Goal: Task Accomplishment & Management: Complete application form

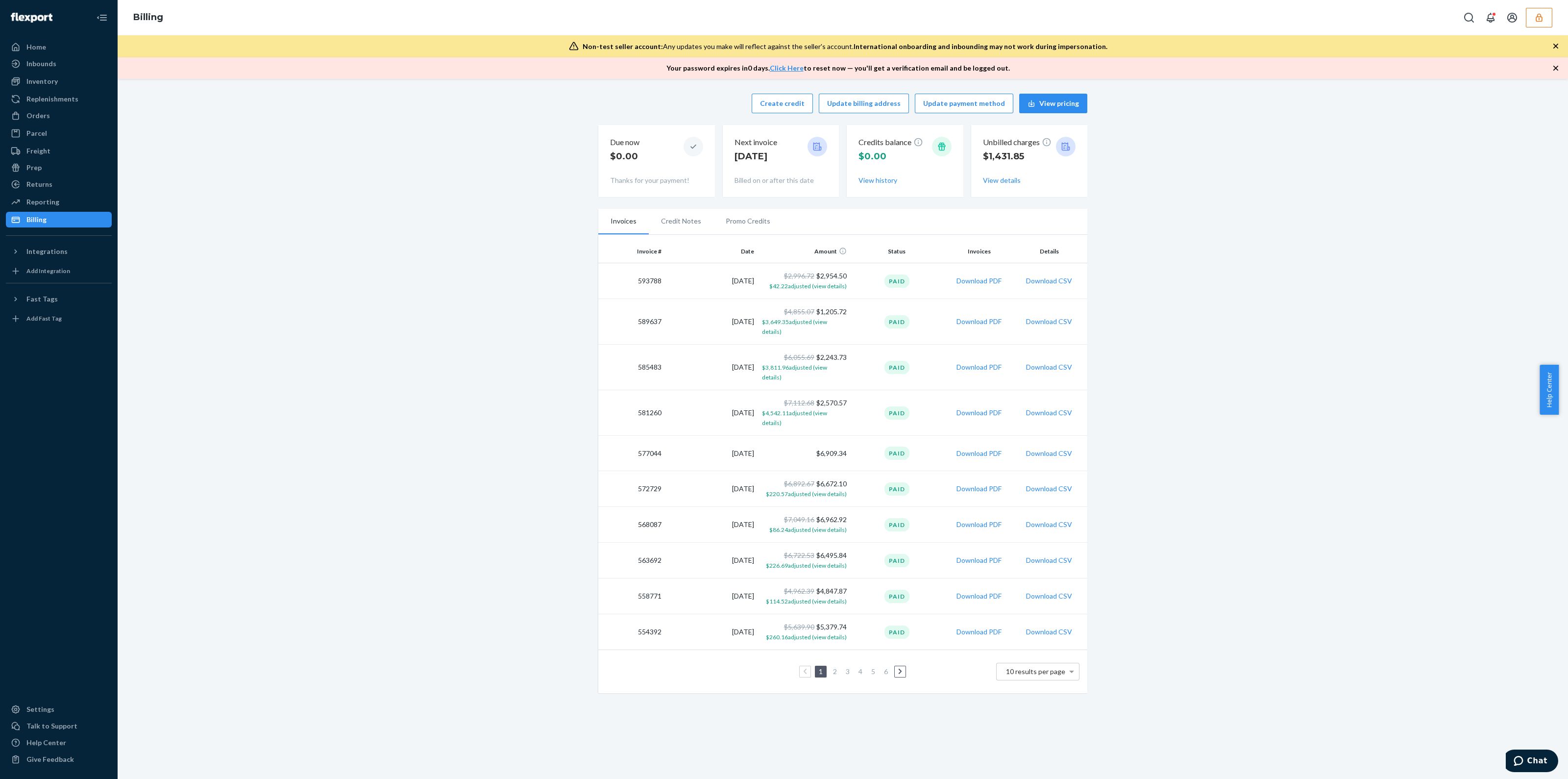
click at [781, 23] on div "Billing" at bounding box center [842, 18] width 1451 height 35
click at [781, 23] on button "button" at bounding box center [1539, 18] width 26 height 19
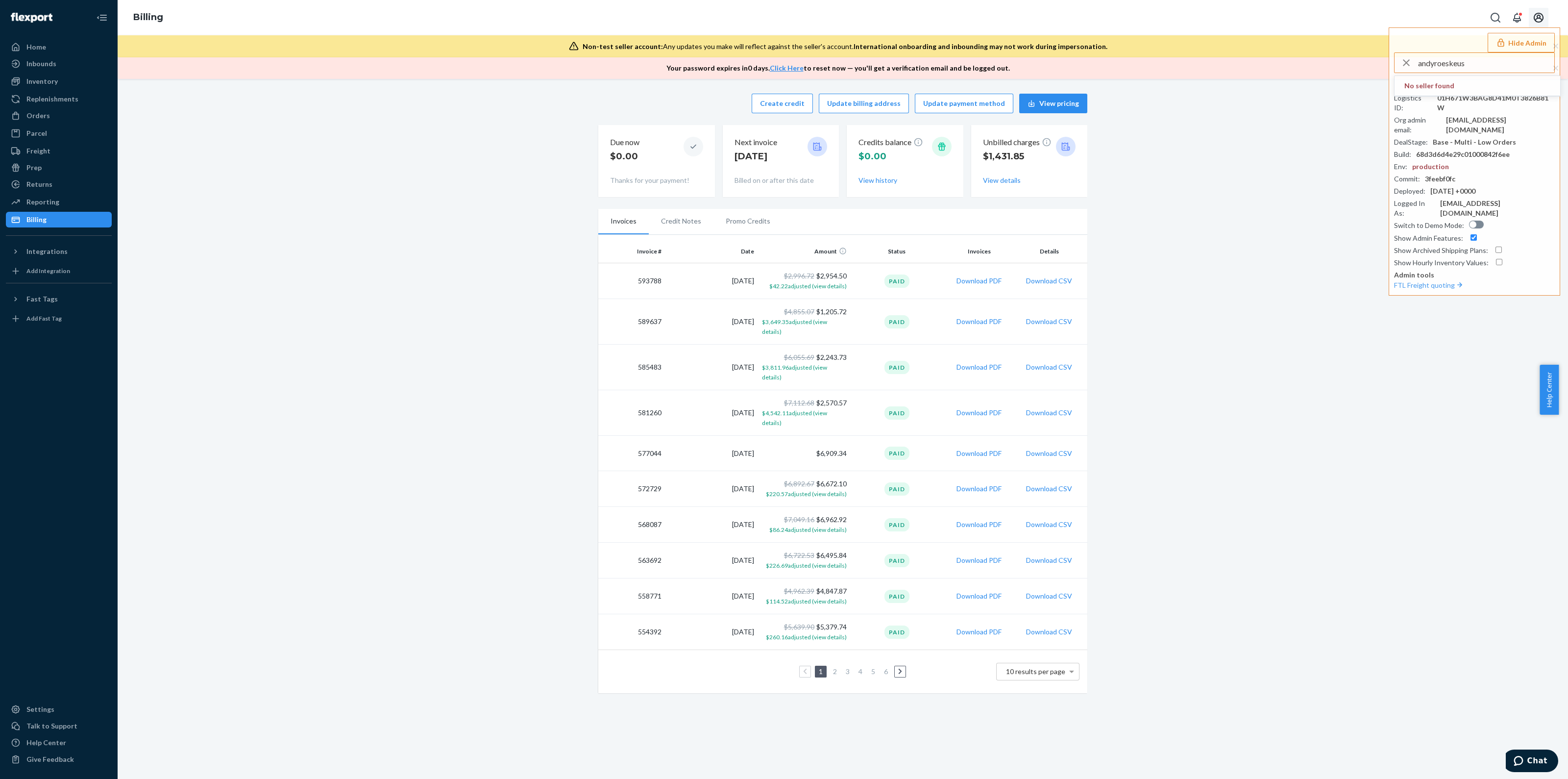
type input "andyroeskeus"
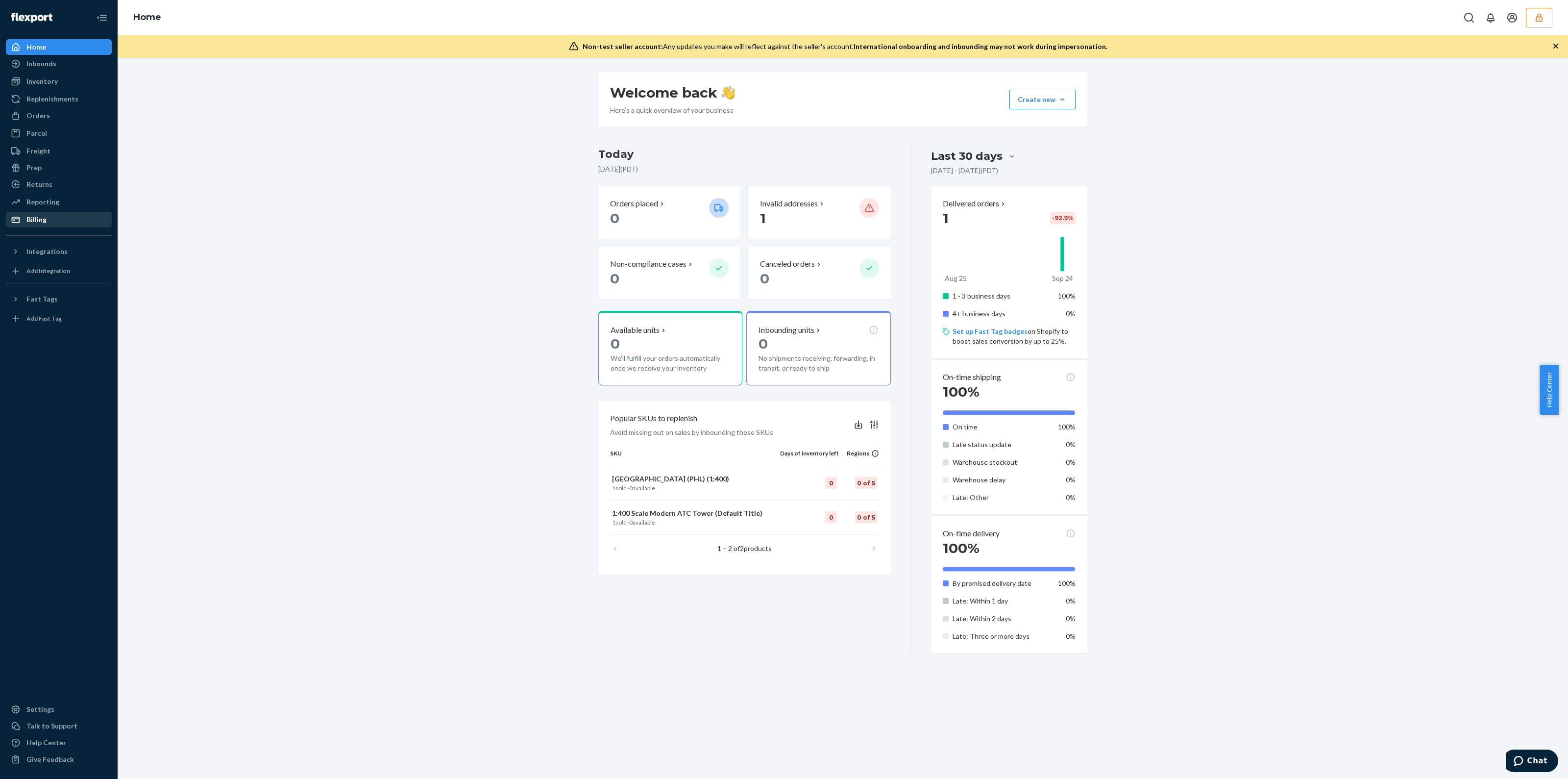
click at [49, 222] on div "Billing" at bounding box center [58, 219] width 104 height 14
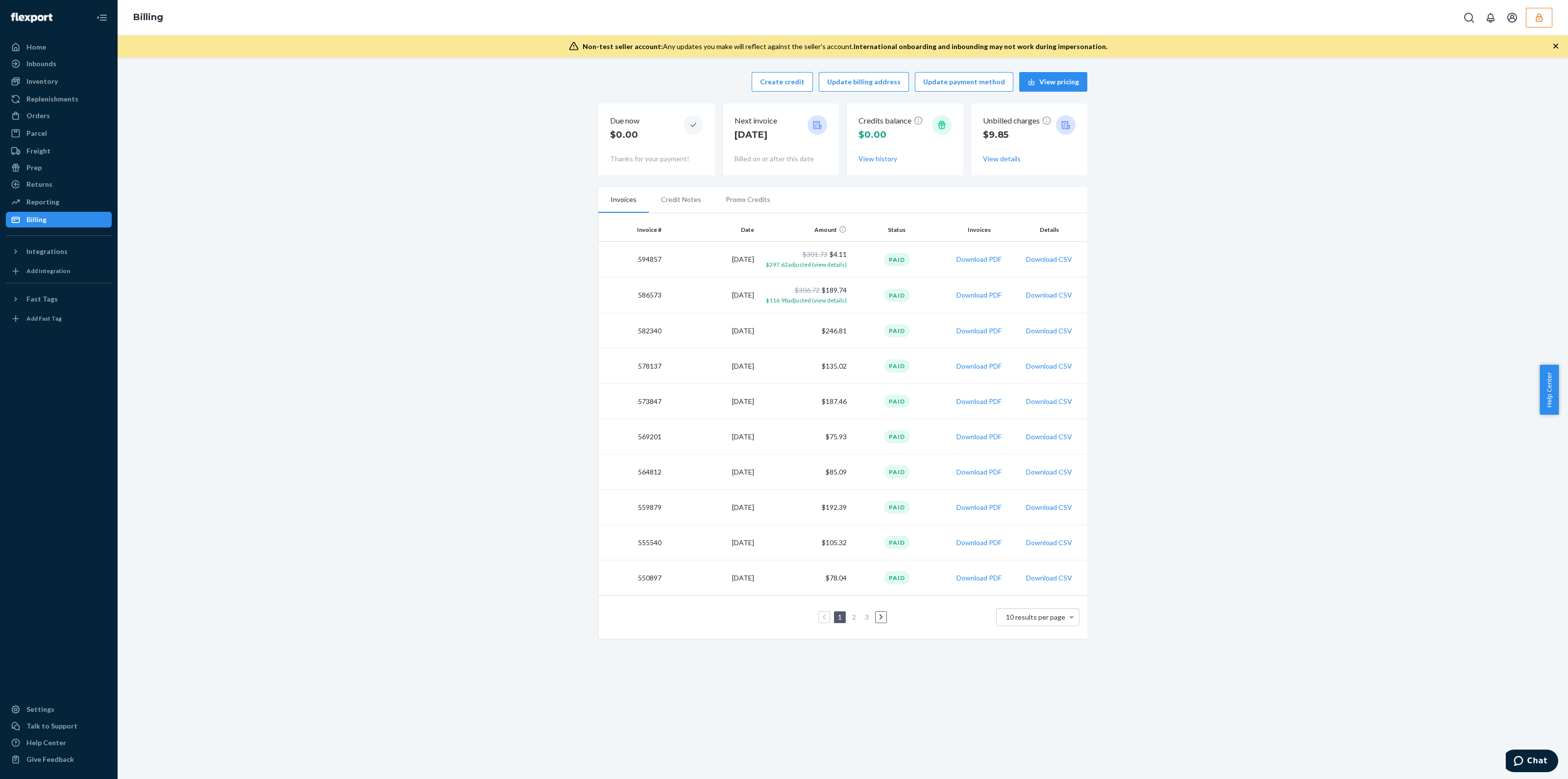
click at [989, 165] on div "Unbilled charges $9.85 View details" at bounding box center [1029, 139] width 93 height 57
click at [990, 158] on button "View details" at bounding box center [1002, 159] width 38 height 10
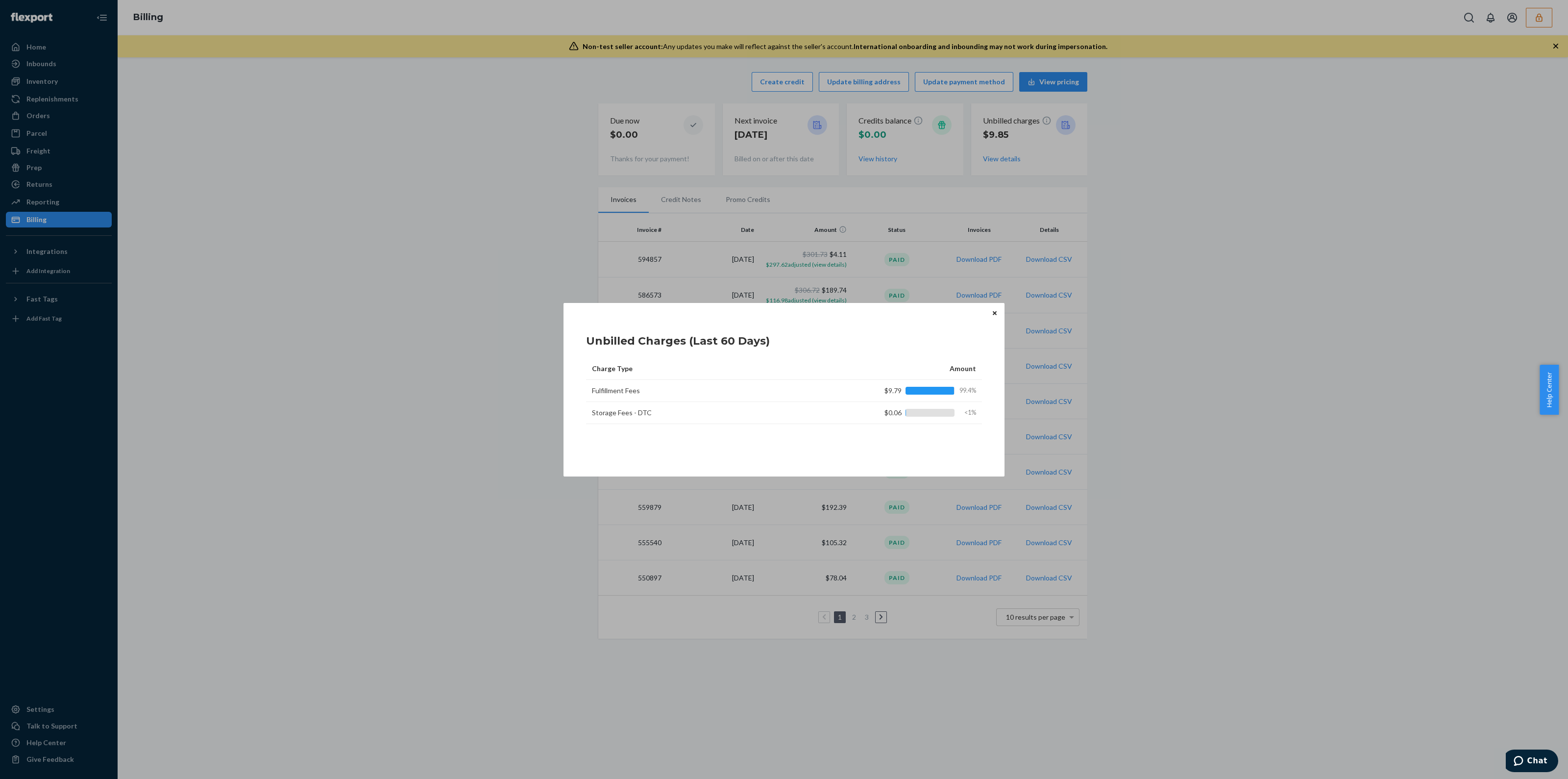
click at [996, 314] on icon "Close" at bounding box center [995, 313] width 4 height 4
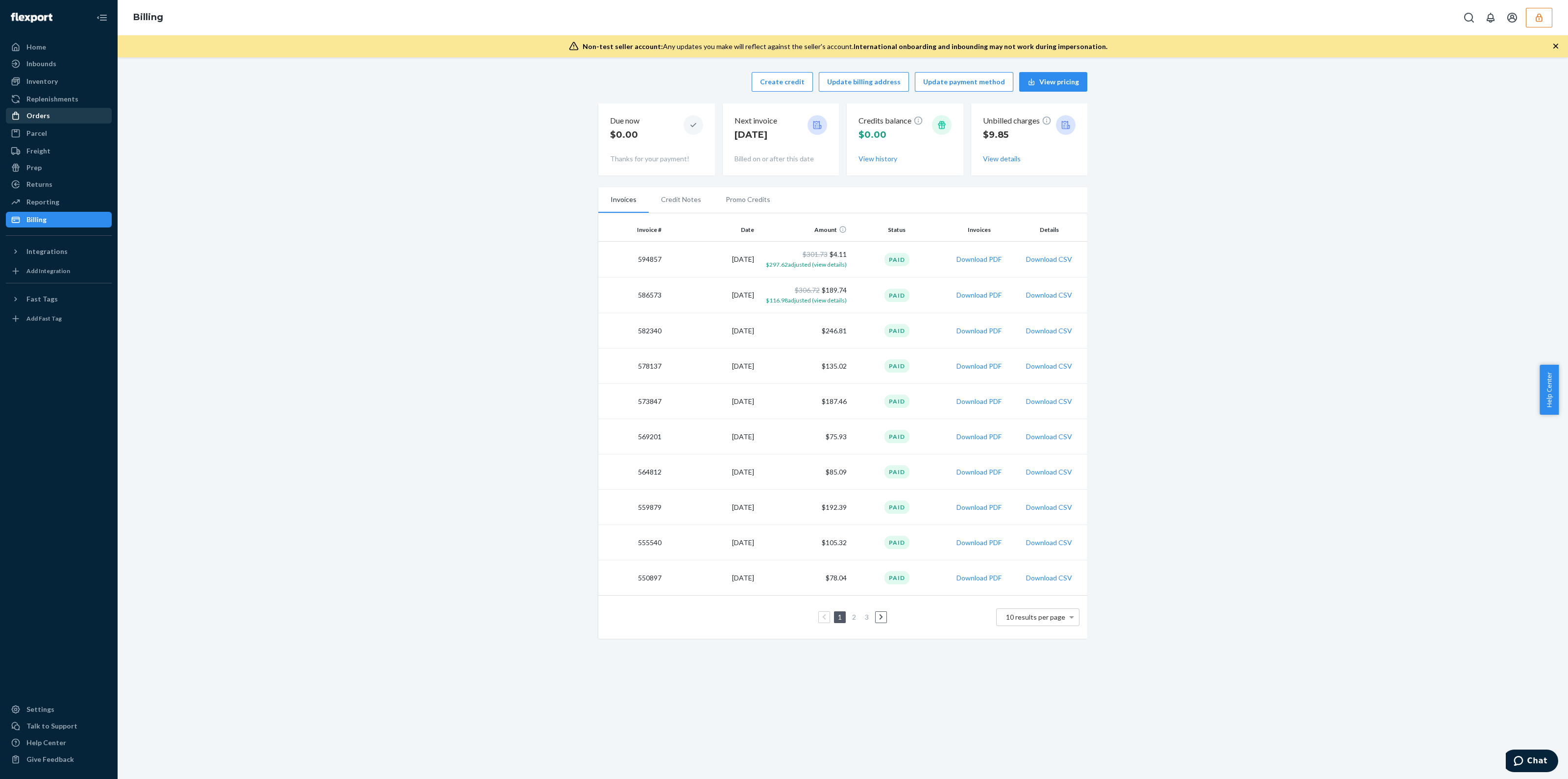
click at [19, 113] on icon at bounding box center [16, 116] width 10 height 10
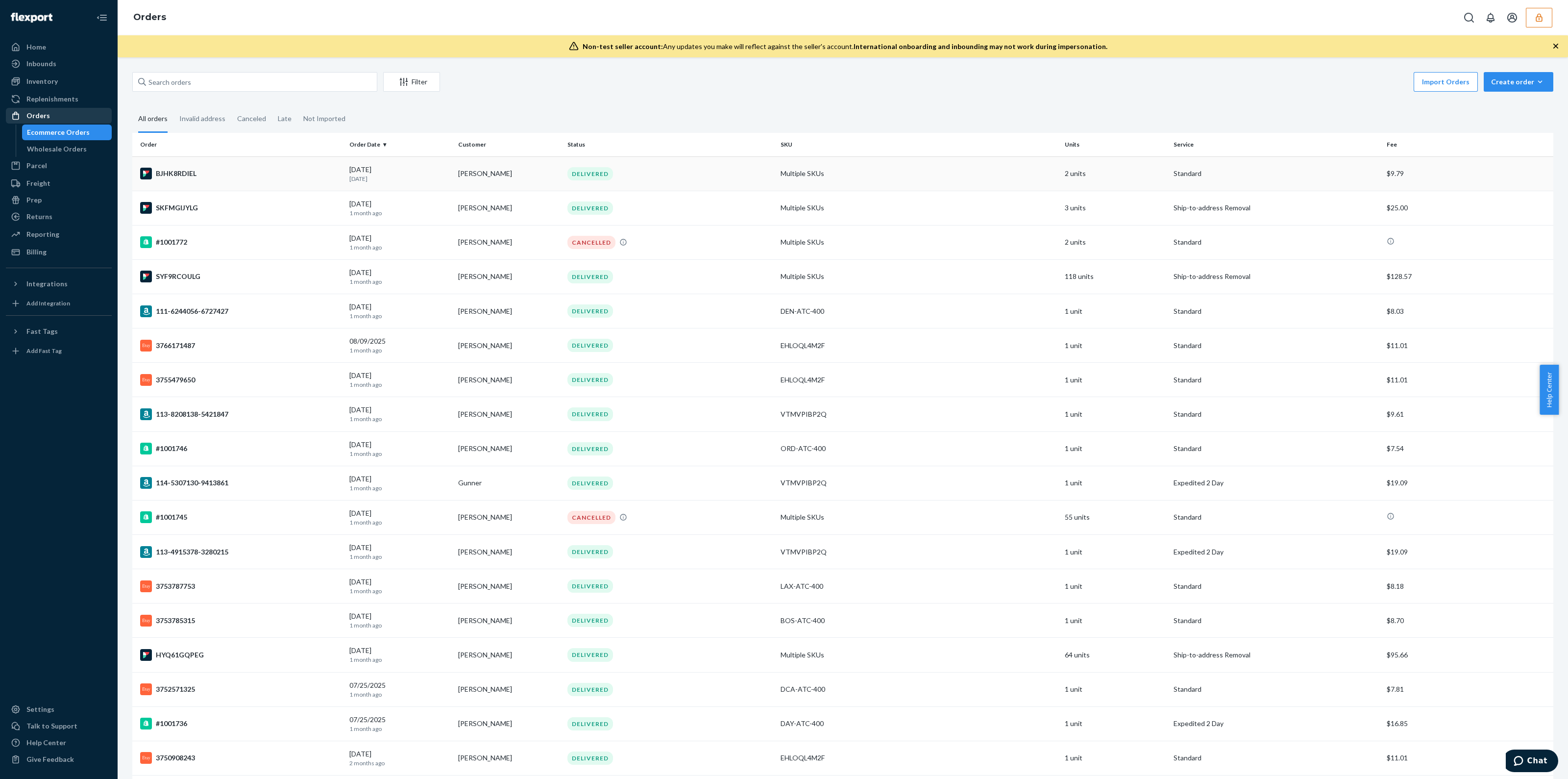
click at [821, 180] on td "Multiple SKUs" at bounding box center [919, 174] width 284 height 34
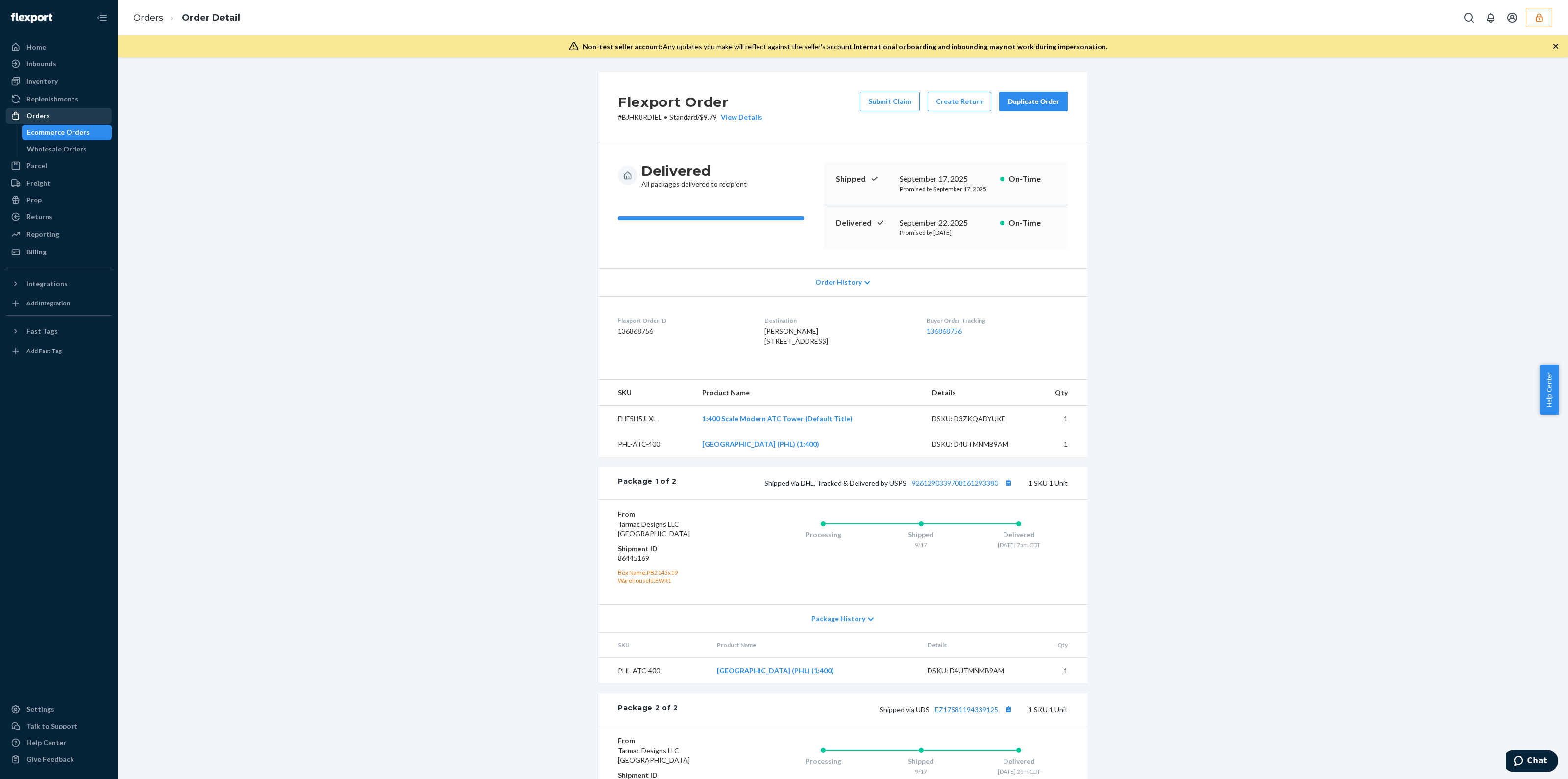
scroll to position [160, 0]
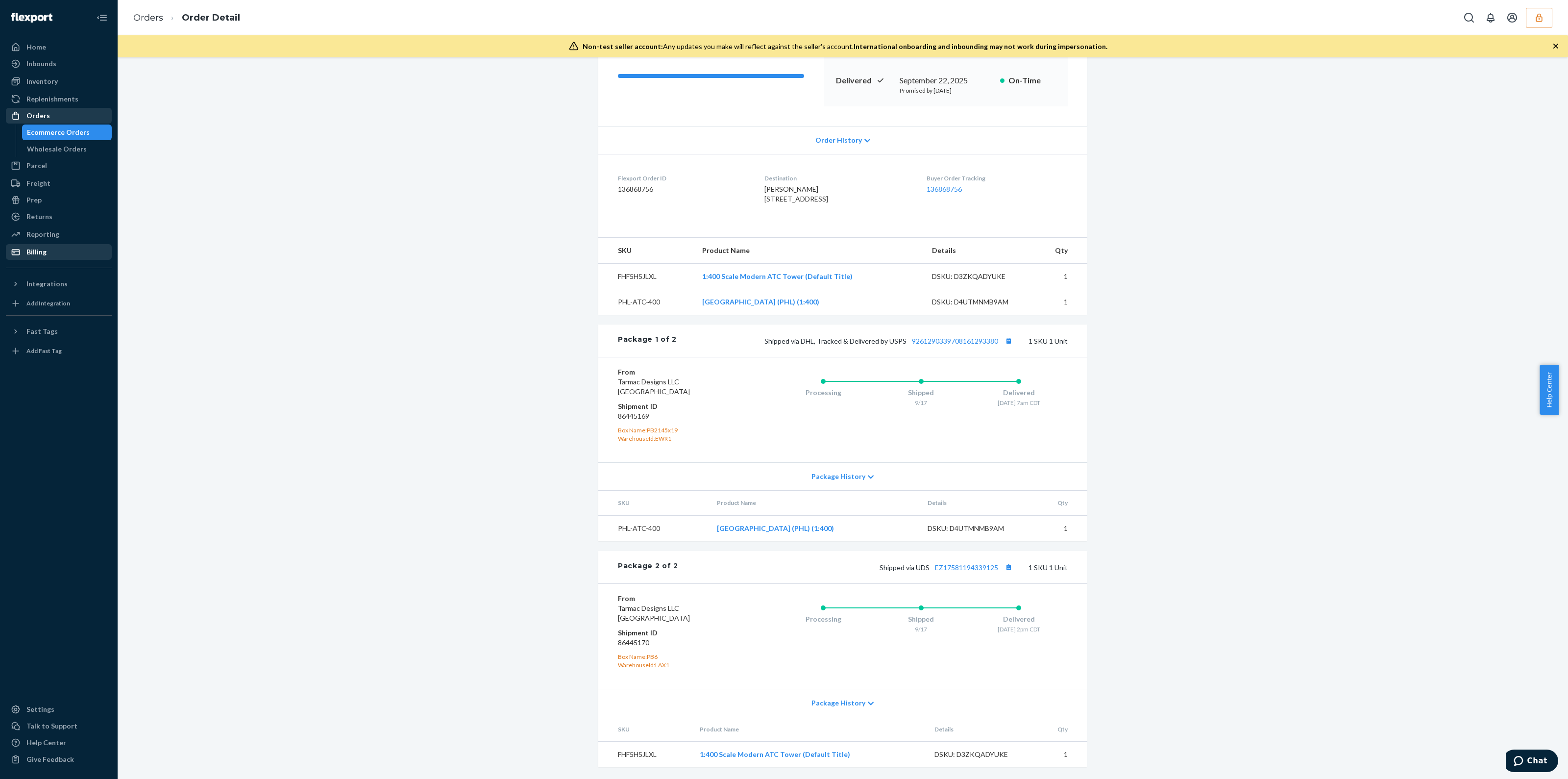
click at [34, 256] on div "Billing" at bounding box center [36, 252] width 20 height 10
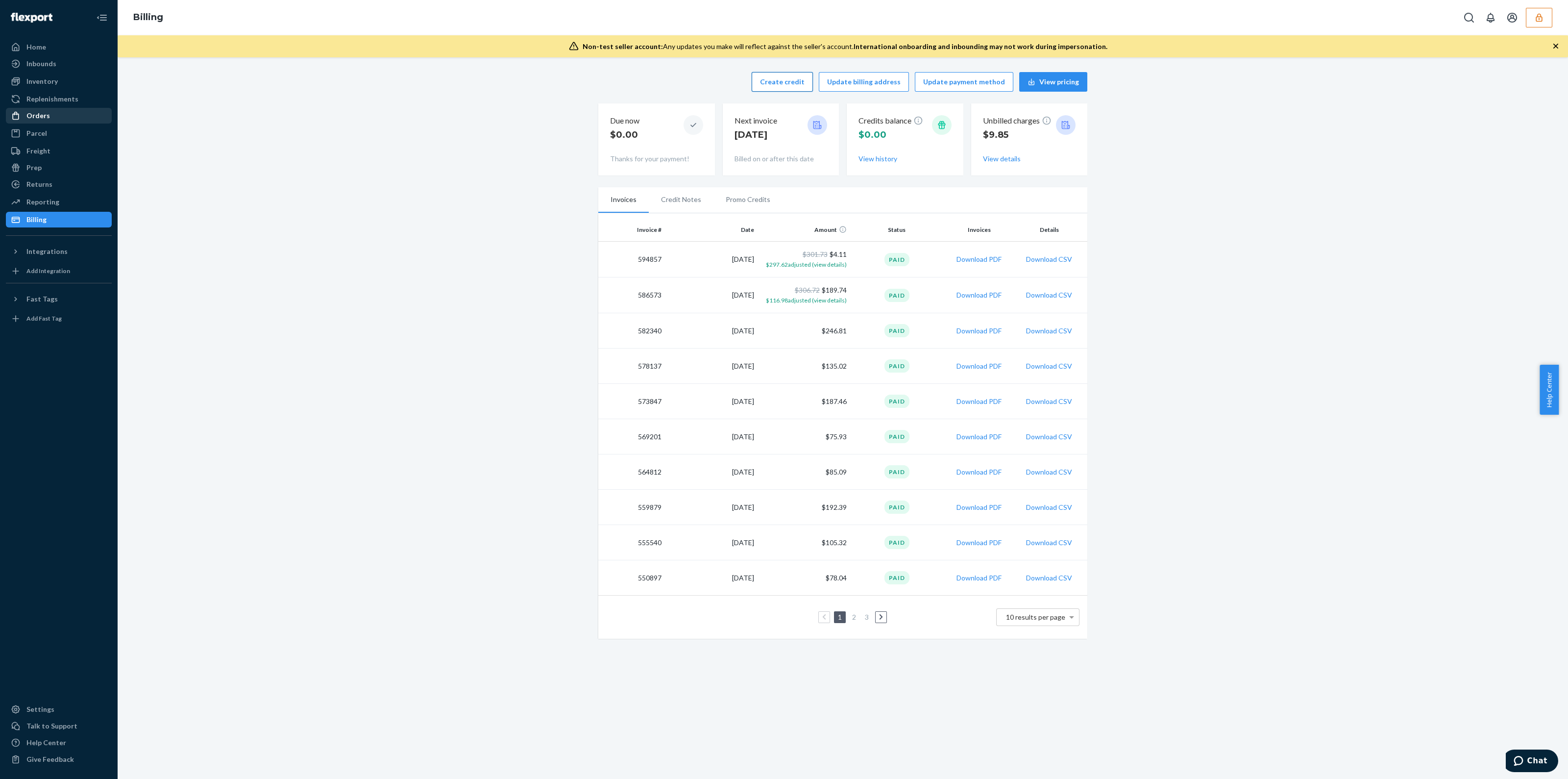
click at [800, 86] on button "Create credit" at bounding box center [782, 82] width 61 height 19
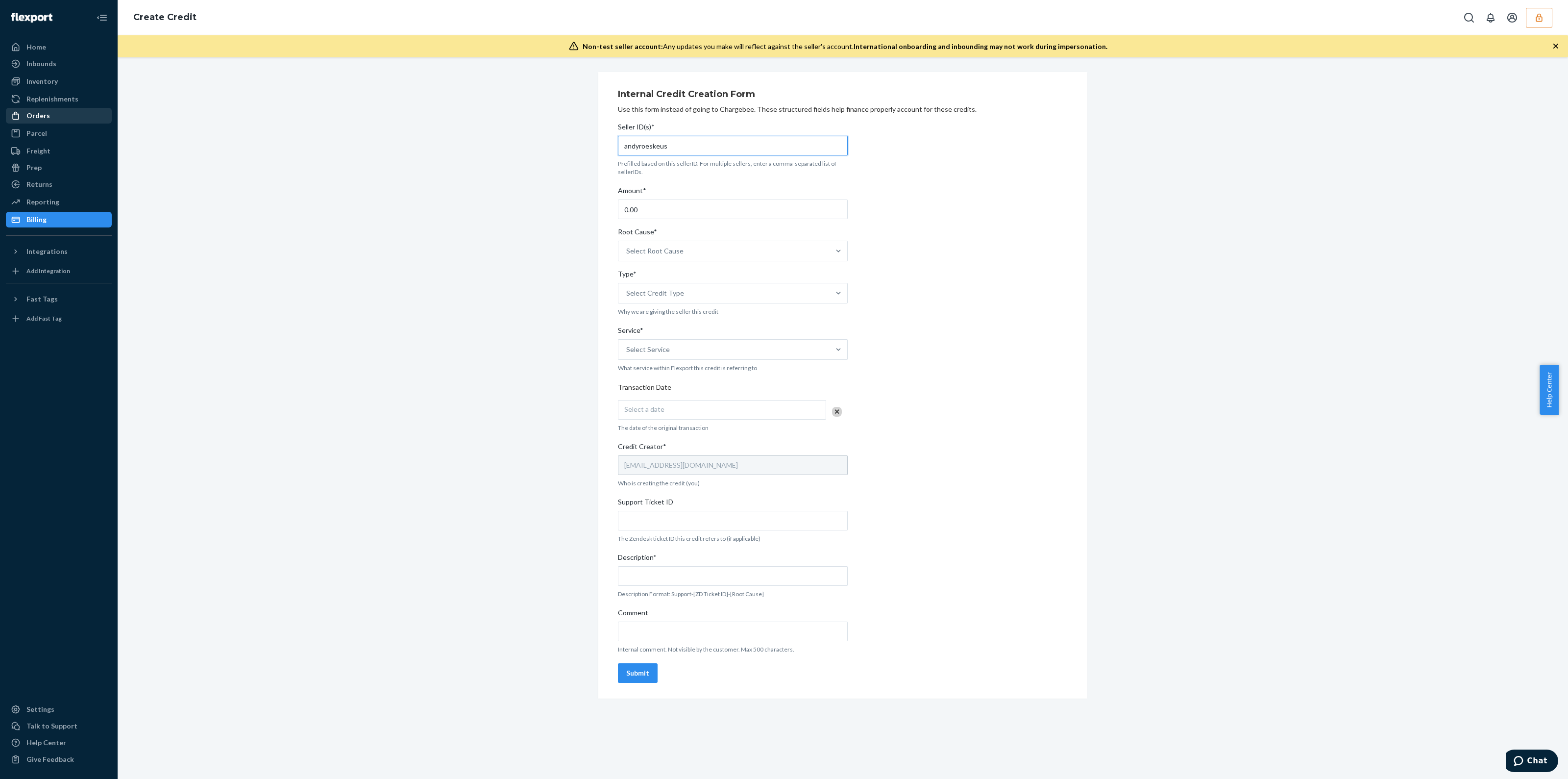
click at [709, 155] on input "andyroeskeus" at bounding box center [733, 146] width 230 height 19
drag, startPoint x: 690, startPoint y: 214, endPoint x: 429, endPoint y: 212, distance: 261.0
click at [467, 210] on div "Internal Credit Creation Form Use this form instead of going to Chargebee. Thes…" at bounding box center [842, 385] width 1436 height 627
type input "9.85"
click at [640, 252] on div "Select Root Cause" at bounding box center [655, 251] width 57 height 10
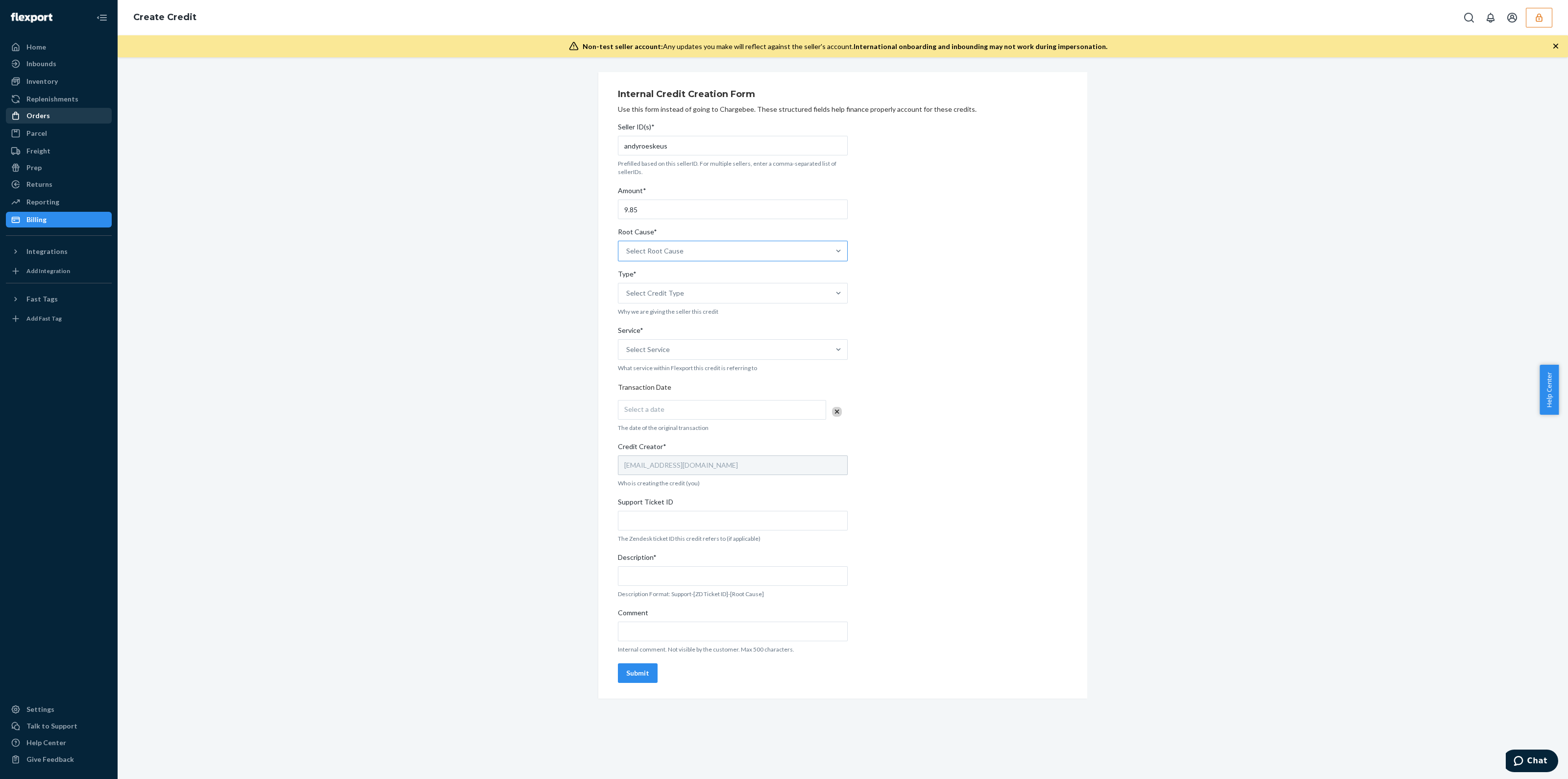
click at [627, 252] on input "Root Cause* Select Root Cause" at bounding box center [627, 251] width 1 height 10
drag, startPoint x: 696, startPoint y: 347, endPoint x: 687, endPoint y: 306, distance: 42.0
click at [695, 347] on div "Invoice or Billing Dispute" at bounding box center [732, 340] width 226 height 19
click at [627, 256] on input "Root Cause* option Invoice or Billing Dispute focused, 26 of 29. 29 results ava…" at bounding box center [627, 251] width 1 height 10
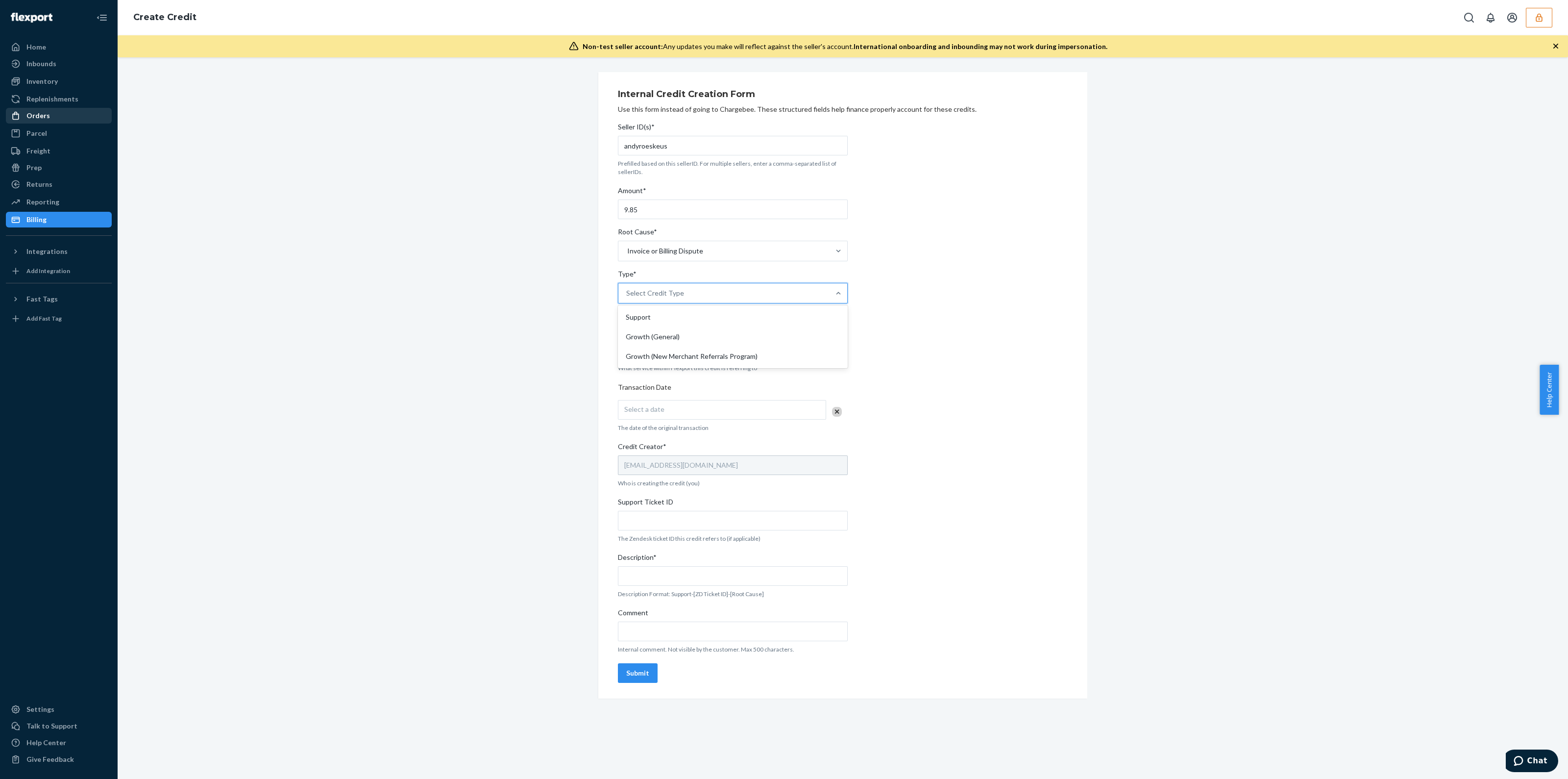
click at [684, 298] on div "Select Credit Type" at bounding box center [724, 293] width 211 height 19
click at [627, 298] on input "Type* option Support focused, 1 of 3. 3 results available. Use Up and Down to c…" at bounding box center [627, 293] width 1 height 10
click at [679, 318] on div "Support" at bounding box center [732, 317] width 226 height 19
click at [627, 298] on input "Type* option Support focused, 1 of 3. 3 results available. Use Up and Down to c…" at bounding box center [627, 293] width 1 height 10
click at [673, 353] on div "Select Service" at bounding box center [724, 350] width 211 height 19
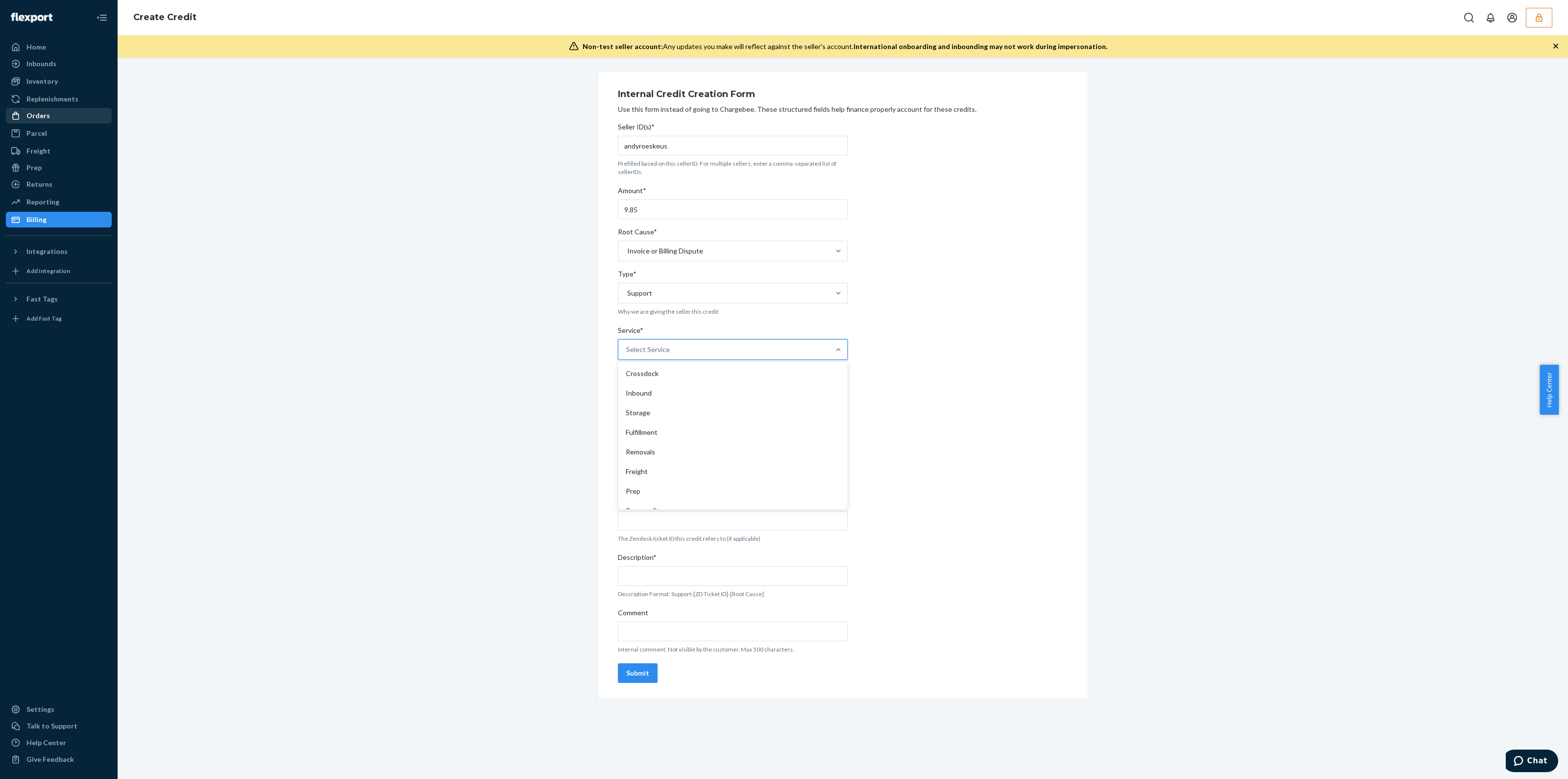
click at [627, 353] on input "Service* option Crossdock focused, 1 of 10. 10 results available. Use Up and Do…" at bounding box center [627, 350] width 1 height 10
click at [674, 424] on div "Fulfillment" at bounding box center [732, 432] width 226 height 19
click at [627, 354] on input "Service* option Fulfillment focused, 4 of 10. 10 results available. Use Up and …" at bounding box center [627, 350] width 1 height 10
click at [677, 416] on div "Select a date" at bounding box center [722, 410] width 208 height 19
click at [718, 520] on abbr "24" at bounding box center [716, 521] width 7 height 7
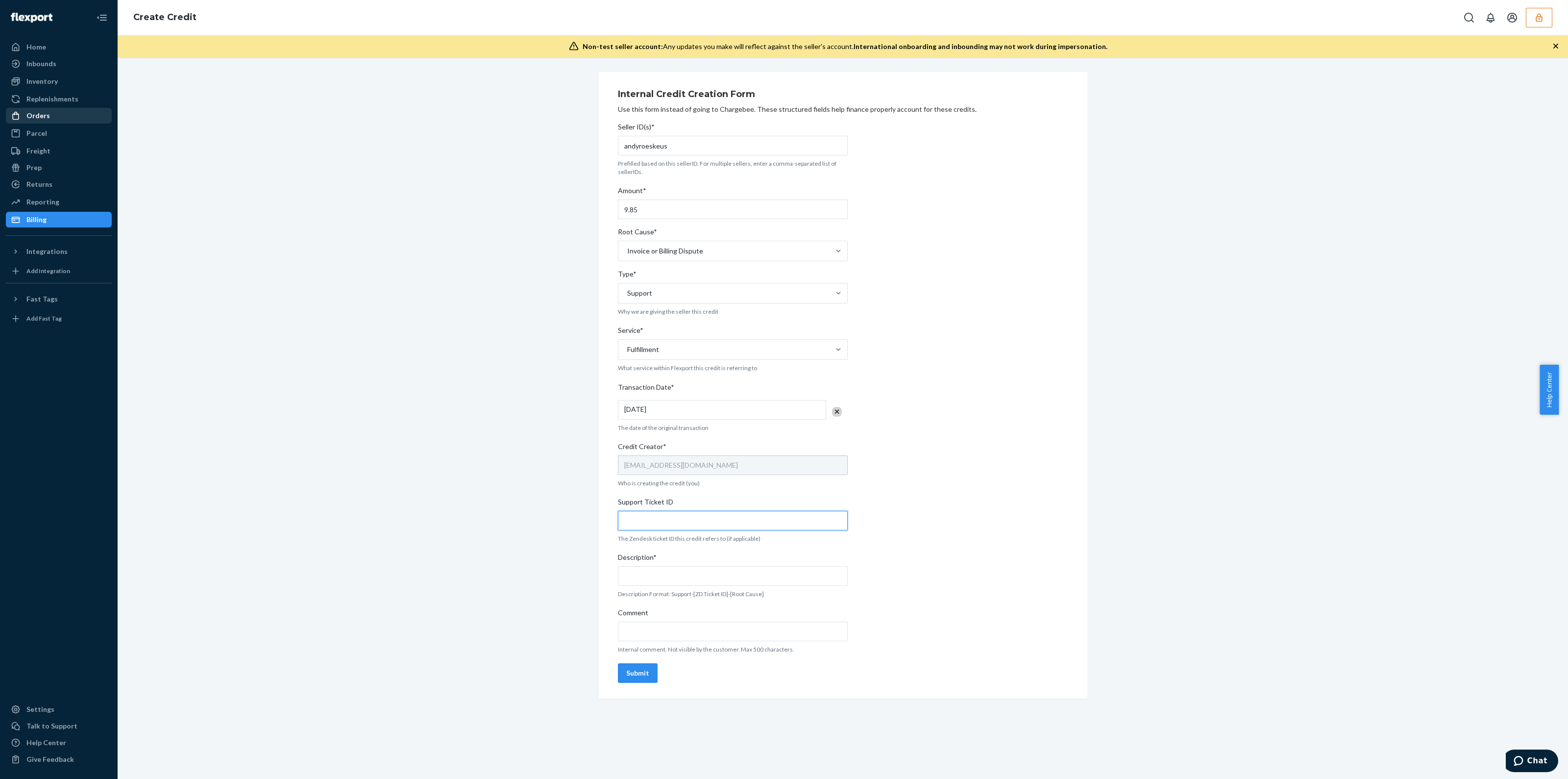
click at [657, 524] on input "Support Ticket ID" at bounding box center [733, 521] width 230 height 19
paste input "https://flexport-fulfillment.zendesk.com/agent/tickets/823320"
type input "https://flexport-fulfillment.zendesk.com/agent/tickets/823320"
click at [646, 627] on input "Comment" at bounding box center [733, 632] width 230 height 19
paste input "https://flexport-fulfillment.zendesk.com/agent/tickets/823320"
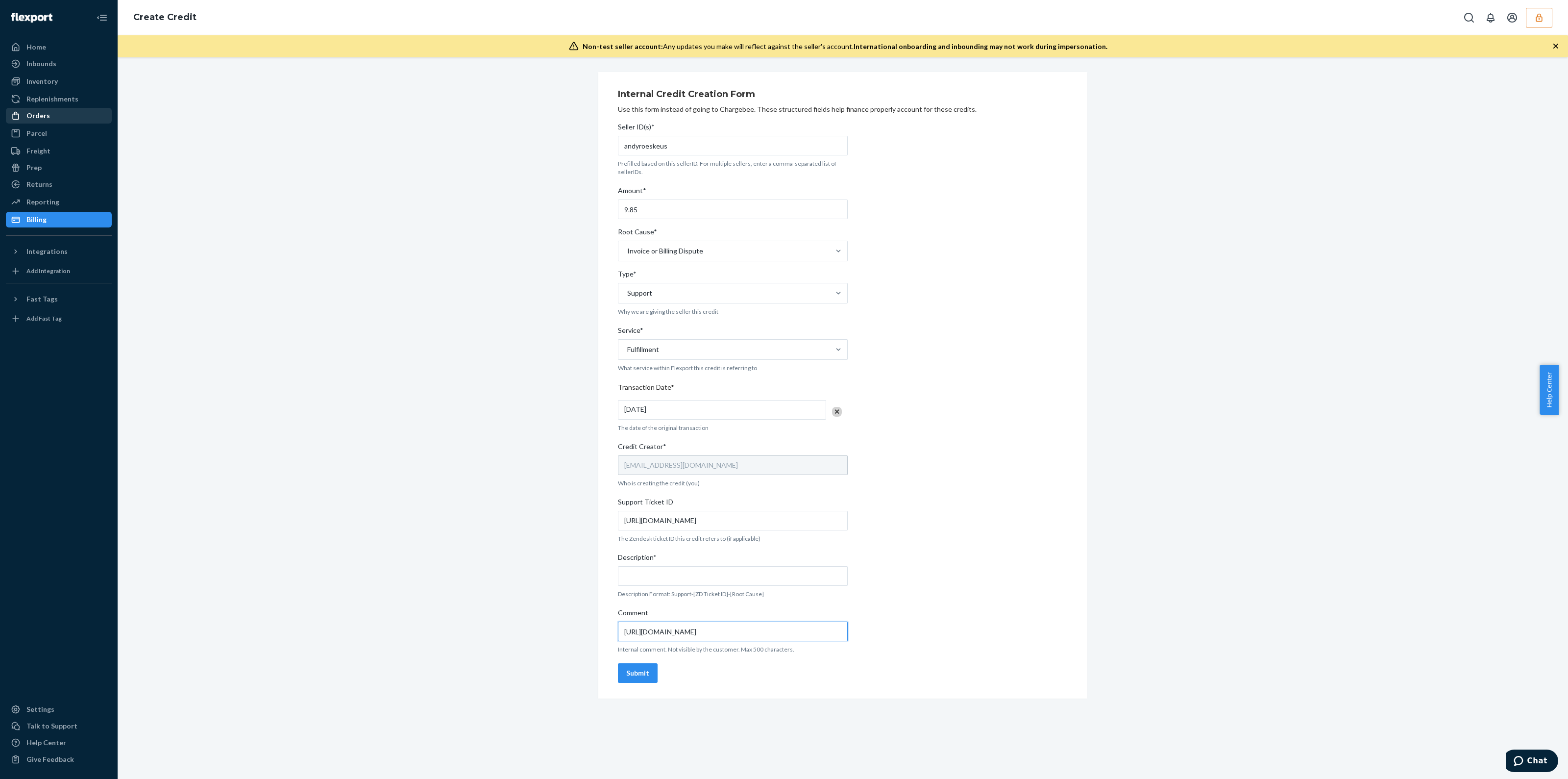
type input "https://flexport-fulfillment.zendesk.com/agent/tickets/823320"
click at [662, 577] on input "Description*" at bounding box center [733, 576] width 230 height 19
type input "Support-823320-OB billing"
click at [626, 674] on div "Submit" at bounding box center [638, 673] width 23 height 10
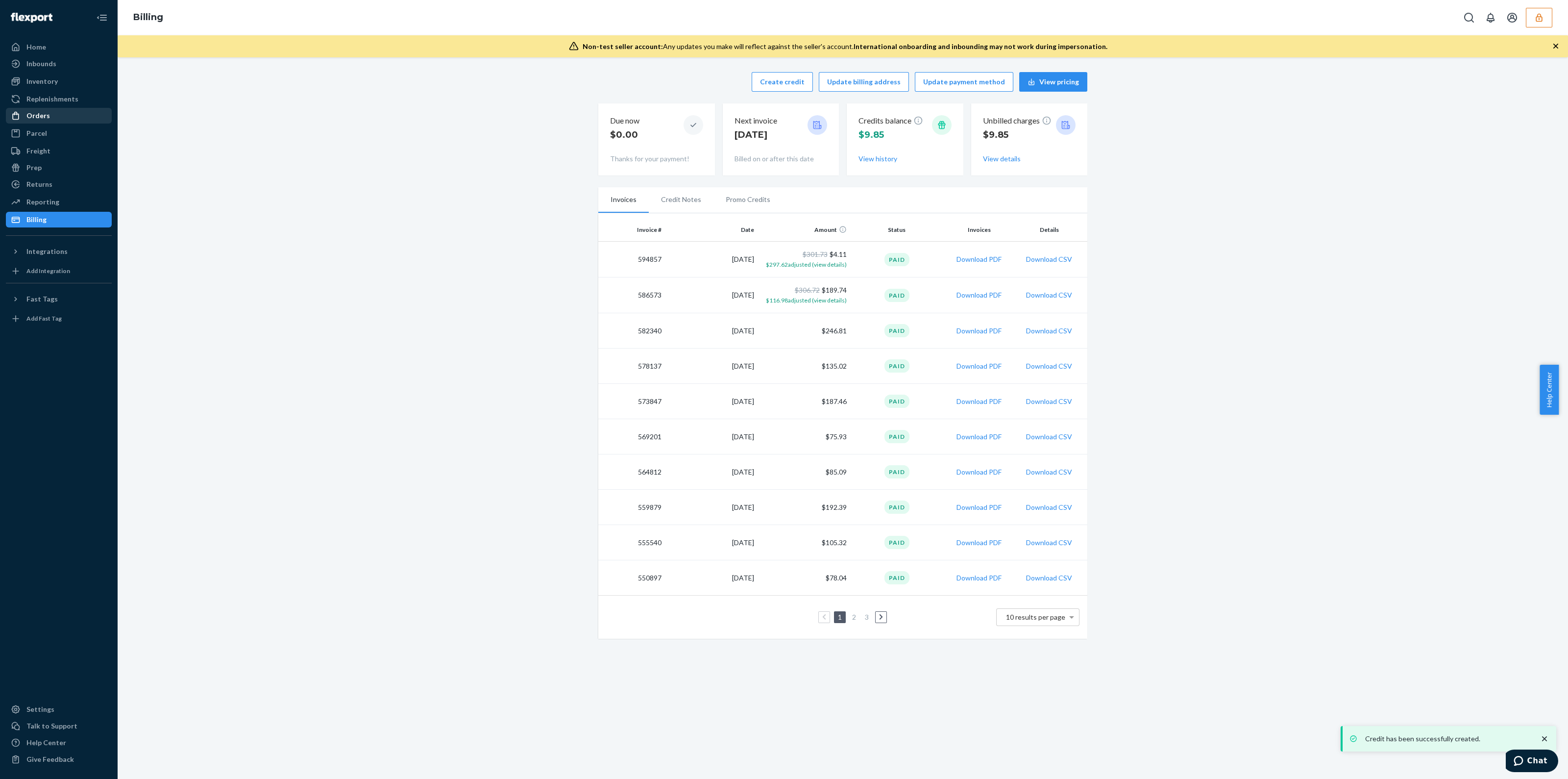
click at [1541, 21] on icon "button" at bounding box center [1539, 18] width 6 height 9
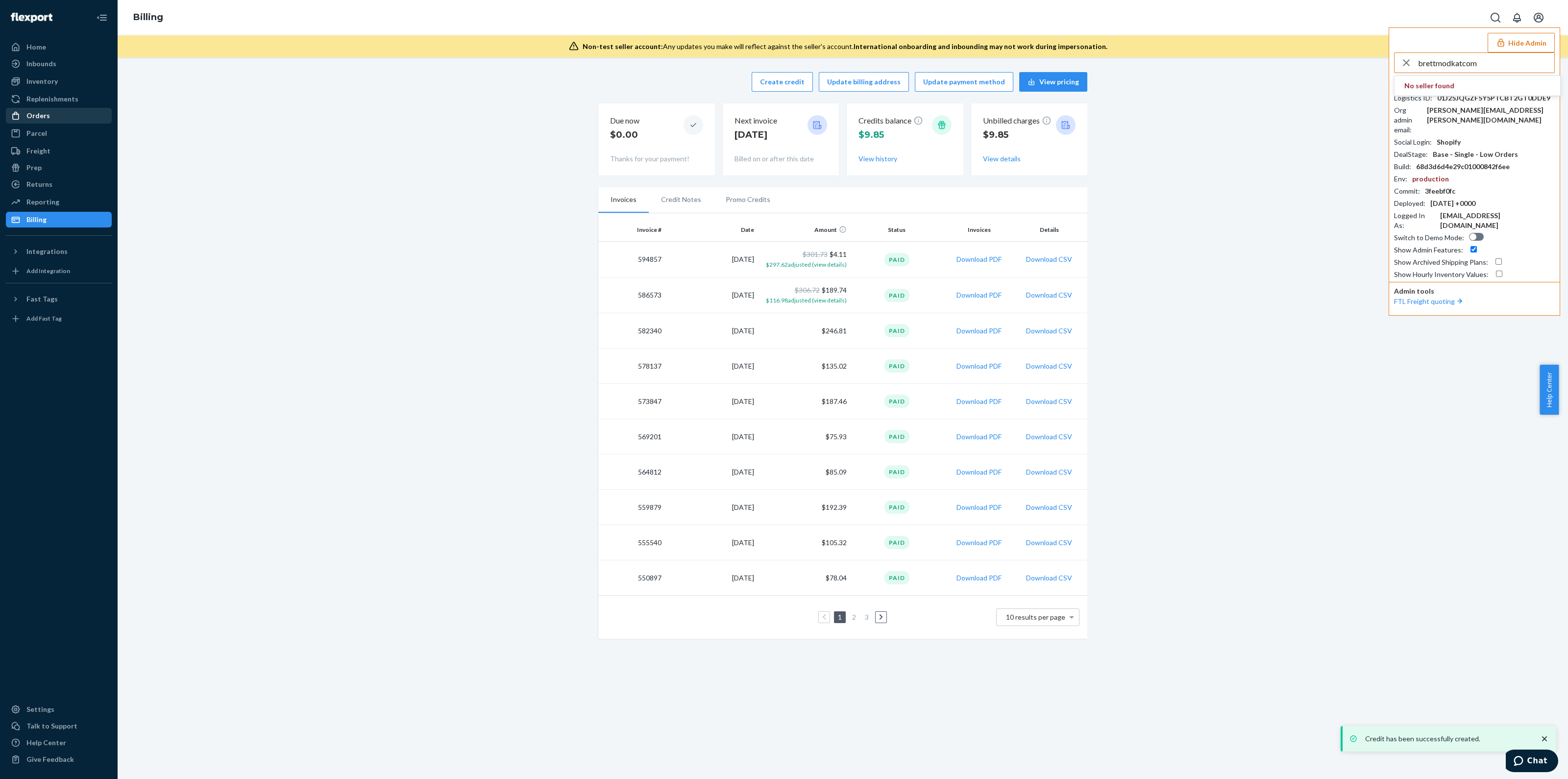
type input "brettmodkatcom"
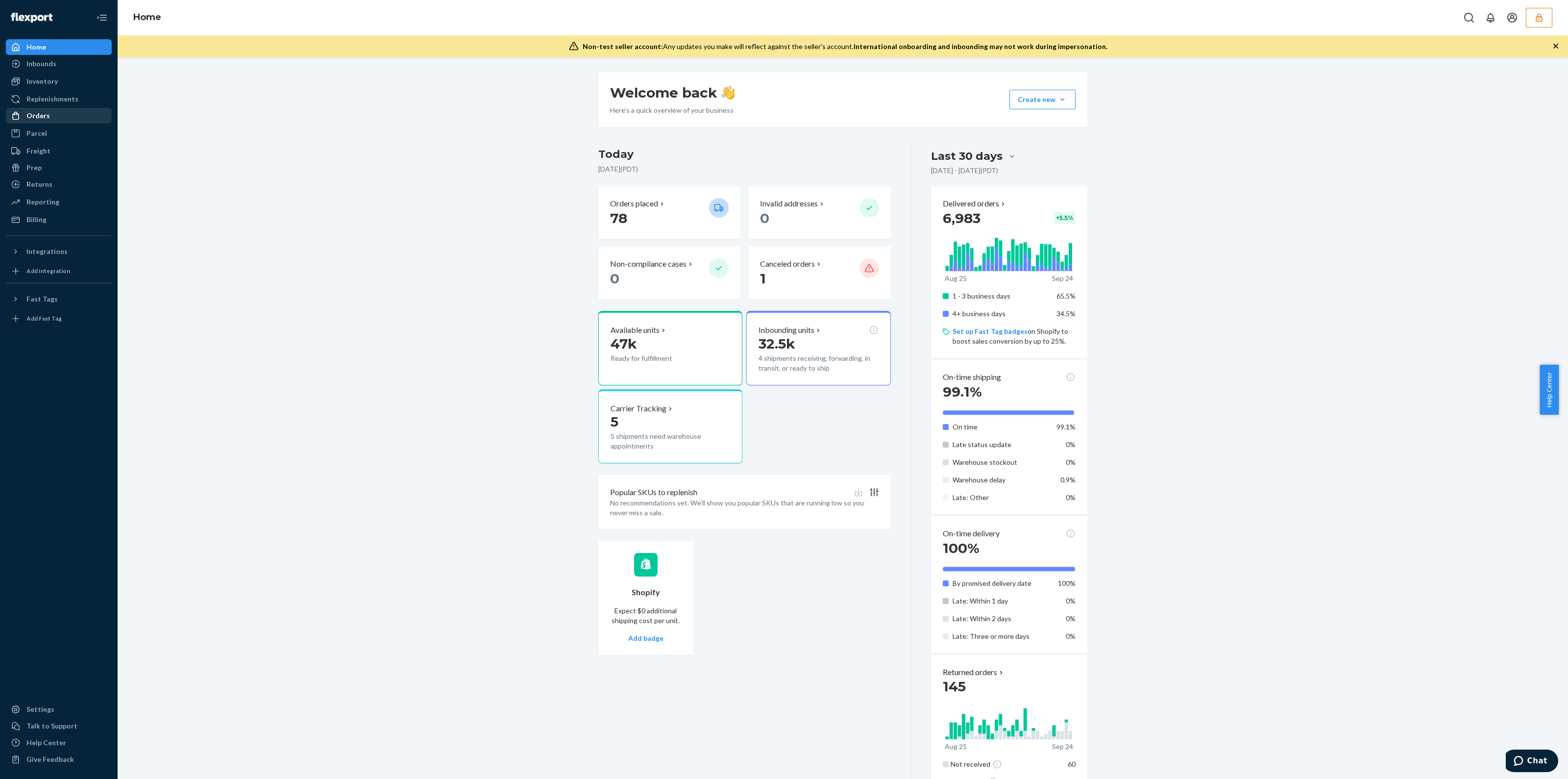
click at [85, 118] on div "Orders" at bounding box center [58, 116] width 104 height 14
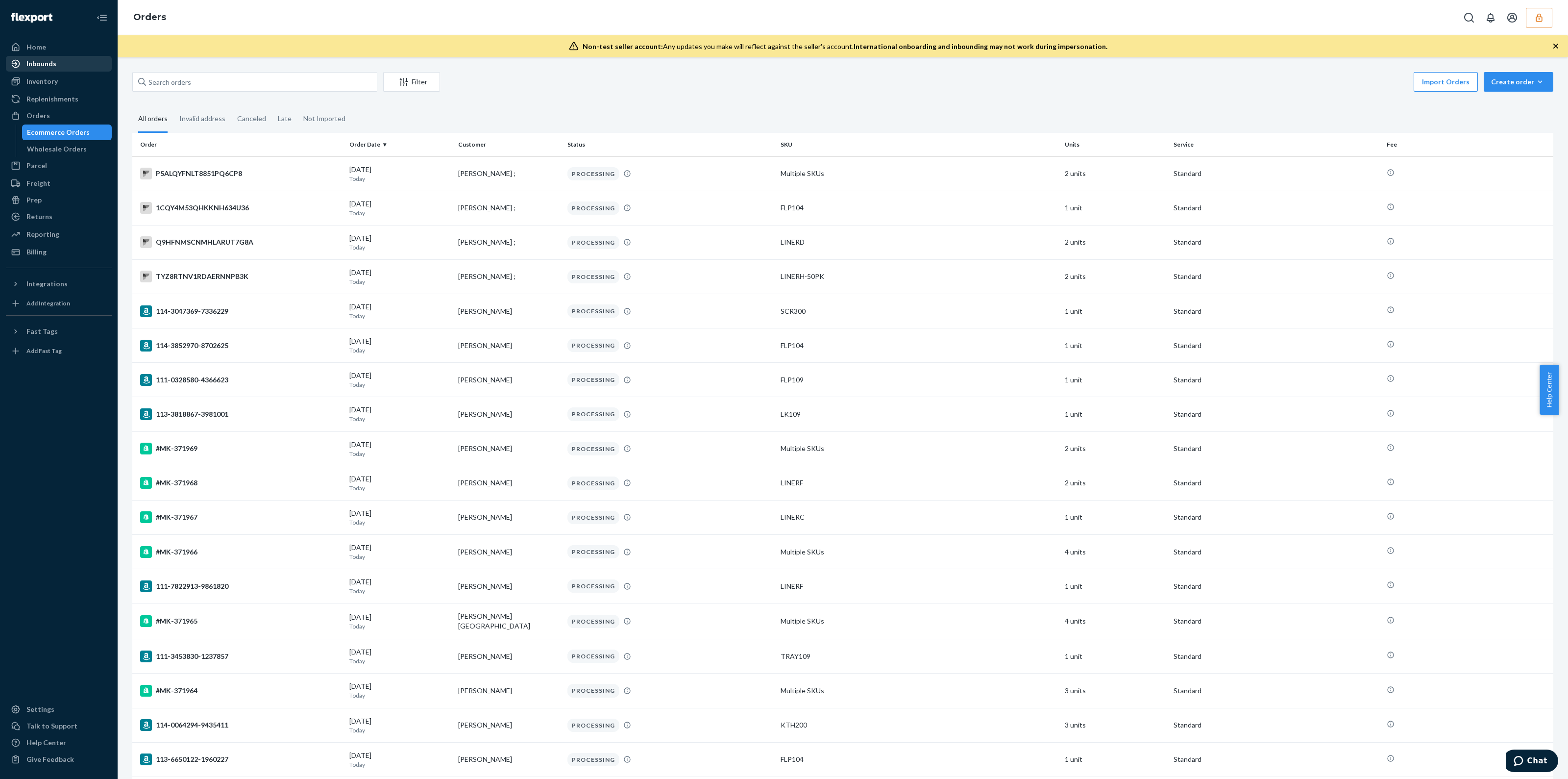
click at [52, 64] on div "Inbounds" at bounding box center [41, 64] width 30 height 10
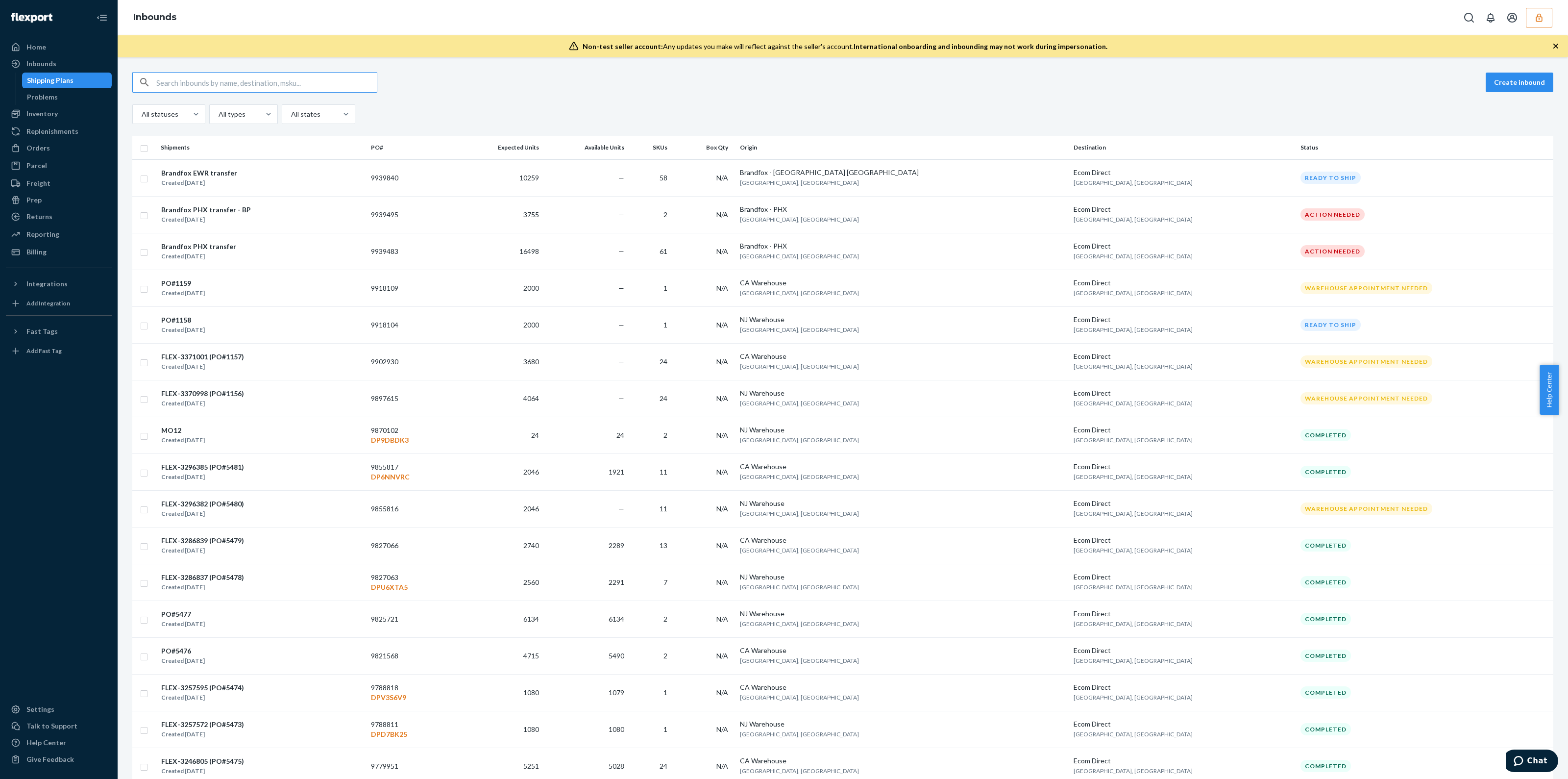
click at [279, 73] on input "text" at bounding box center [267, 82] width 220 height 19
type input "brettmodkatcom"
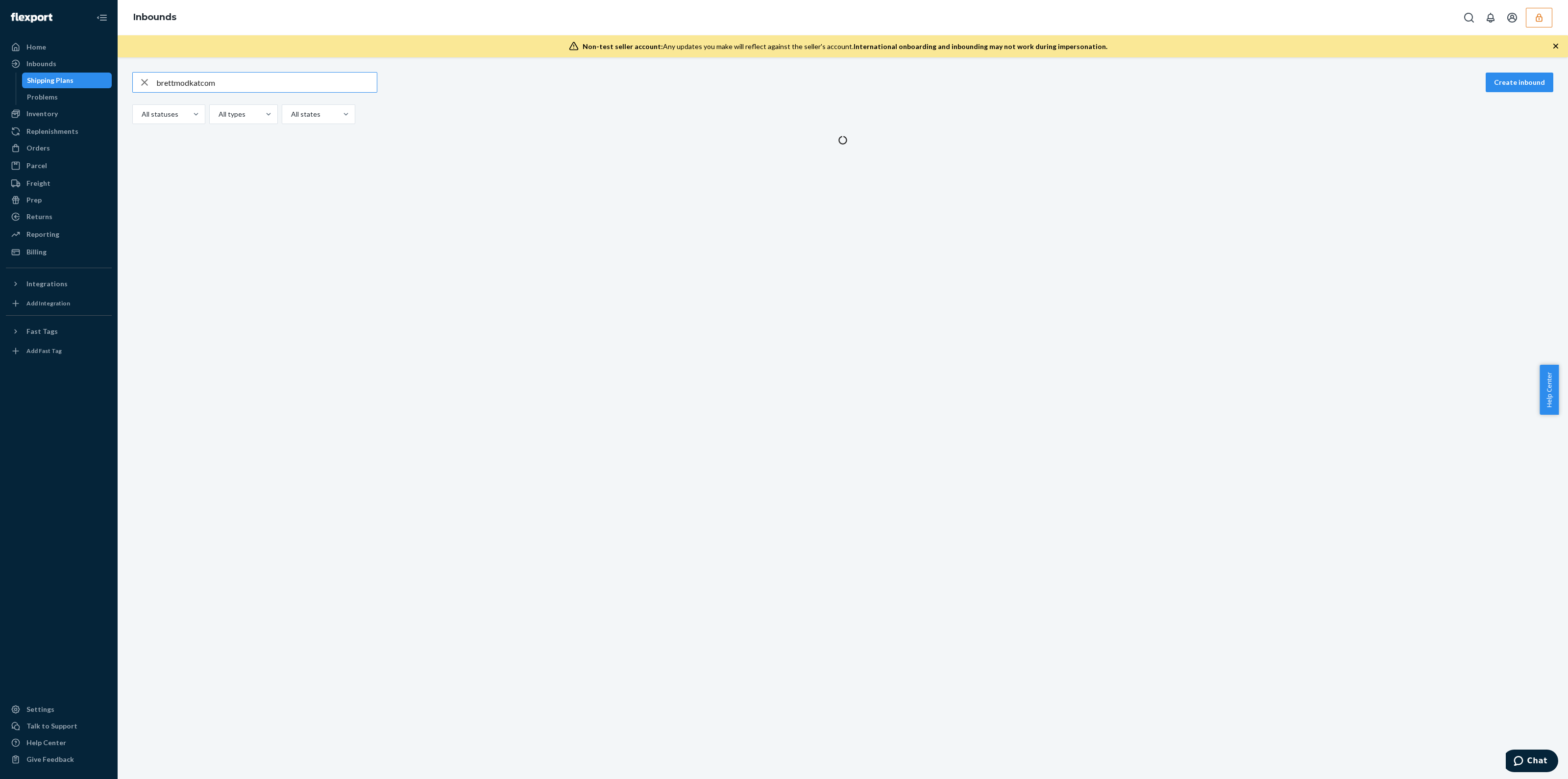
drag, startPoint x: 279, startPoint y: 73, endPoint x: 0, endPoint y: 78, distance: 279.0
click at [0, 79] on div "Home Inbounds Shipping Plans Problems Inventory Products Branded Packaging Repl…" at bounding box center [784, 389] width 1568 height 779
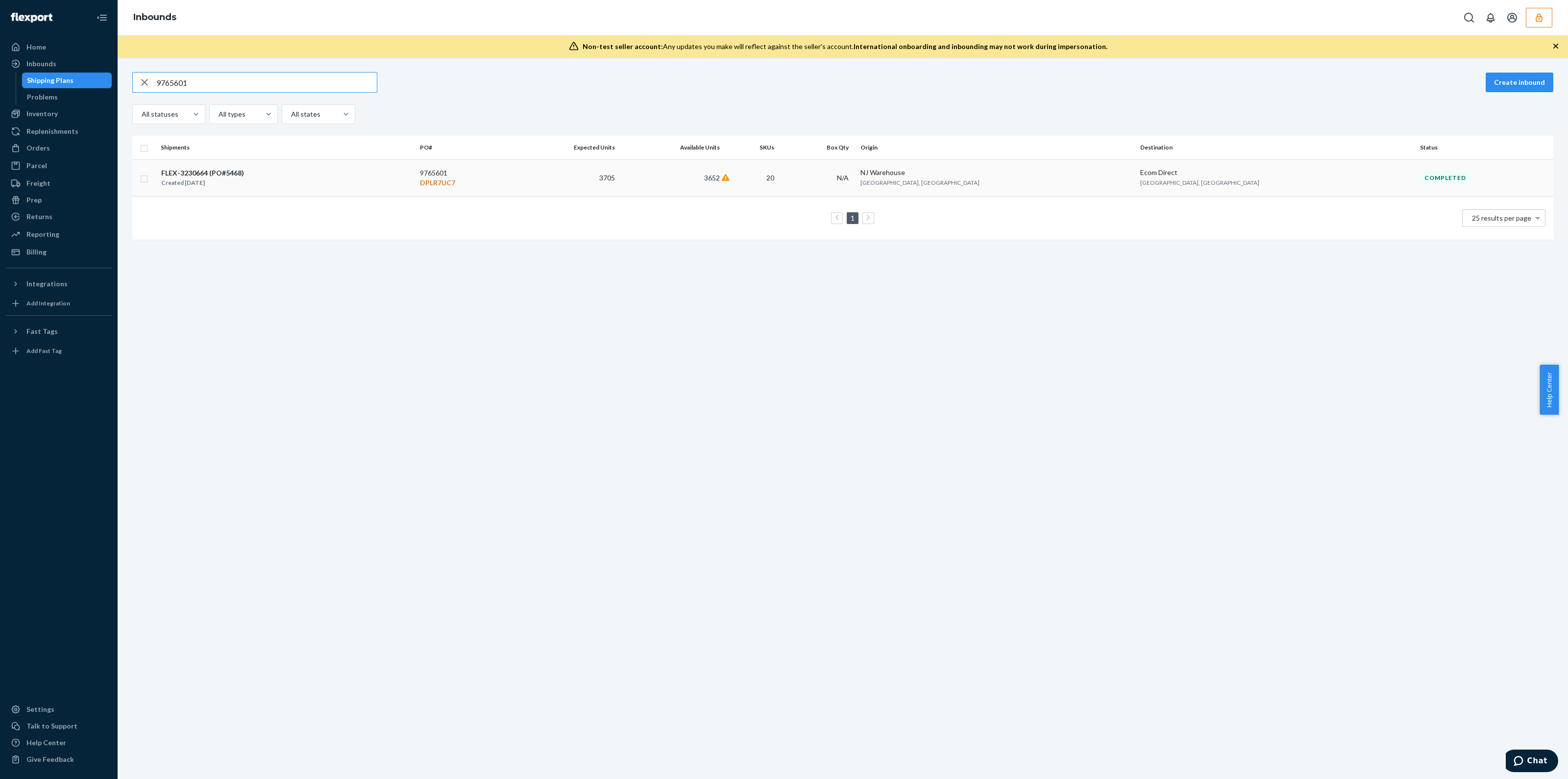
type input "9765601"
click at [619, 180] on td "3705" at bounding box center [565, 178] width 108 height 37
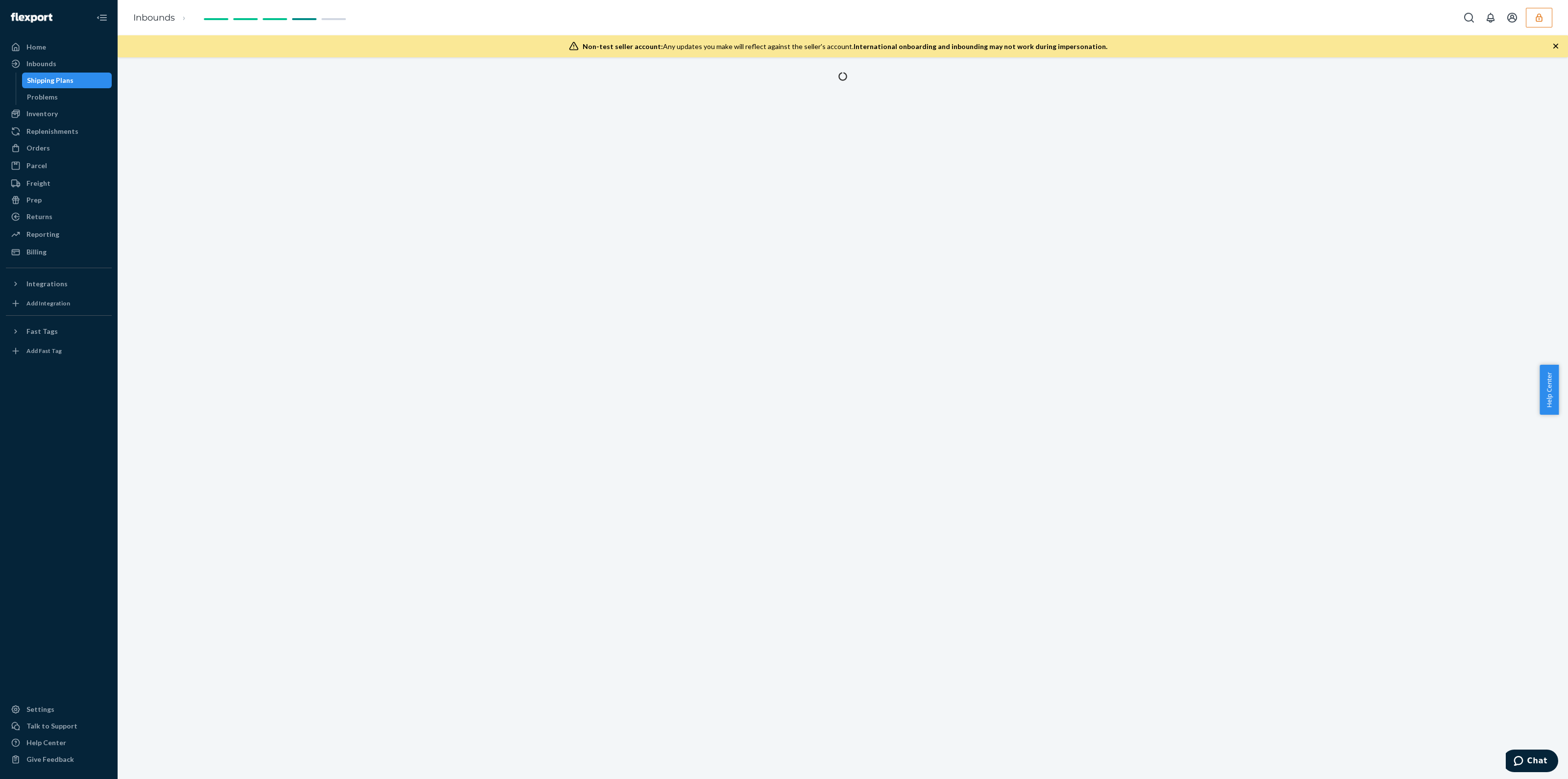
click at [1557, 48] on icon "button" at bounding box center [1556, 46] width 10 height 10
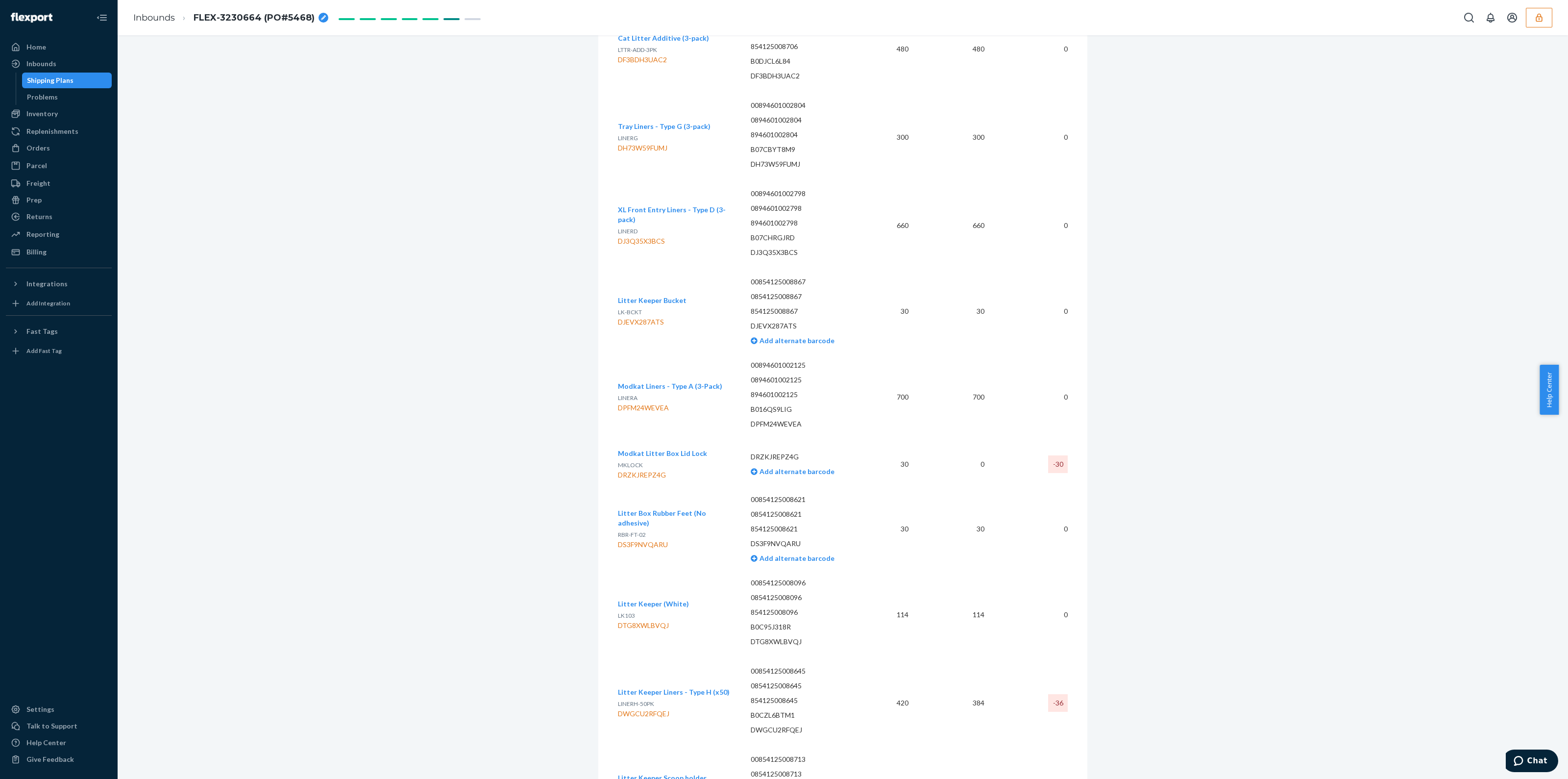
scroll to position [3003, 0]
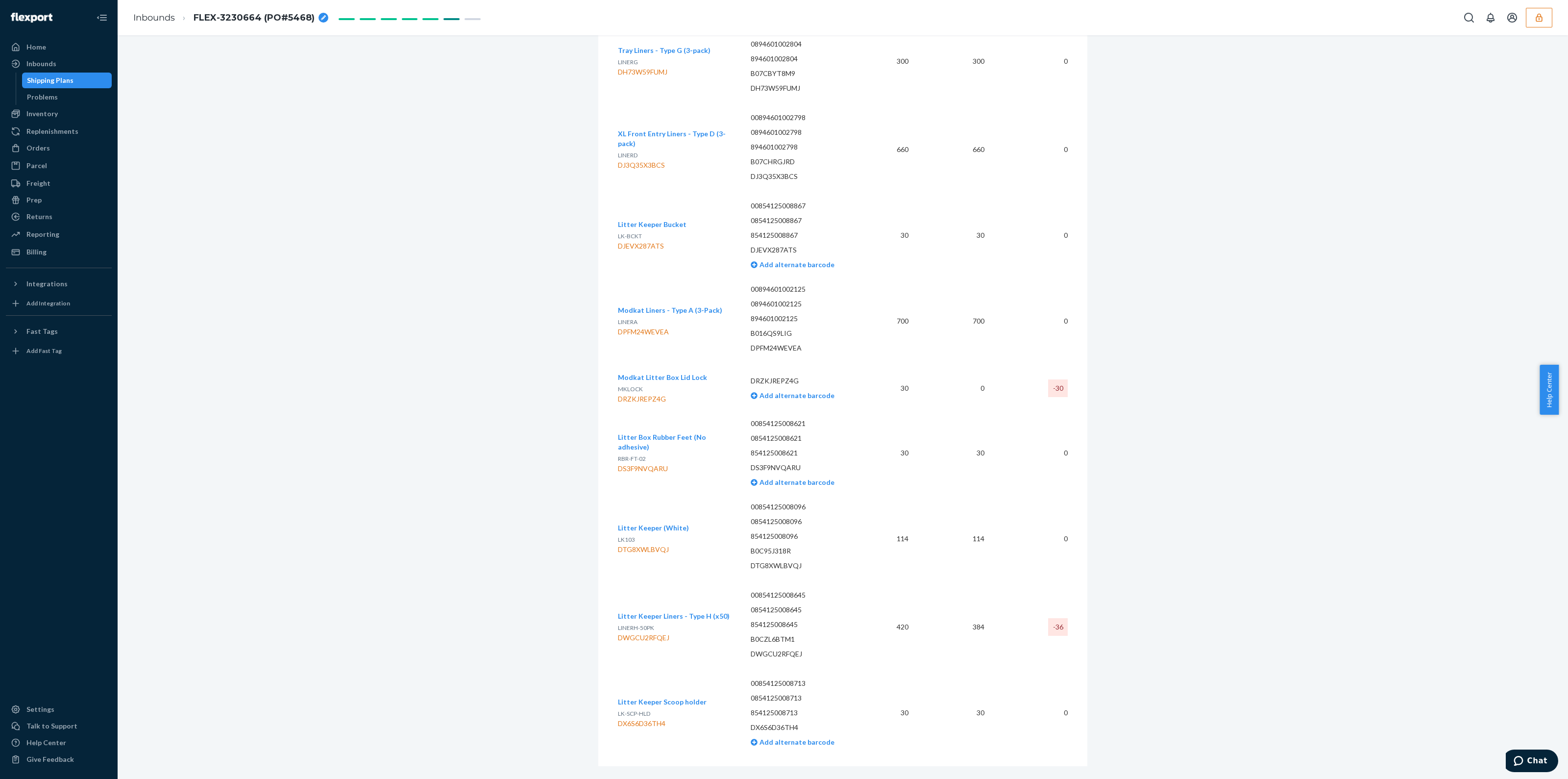
click at [1054, 379] on div "-30" at bounding box center [1058, 388] width 19 height 18
click at [1055, 379] on div "-30" at bounding box center [1058, 388] width 19 height 18
click at [1527, 18] on div at bounding box center [1505, 18] width 93 height 19
click at [1552, 16] on button "button" at bounding box center [1539, 18] width 26 height 19
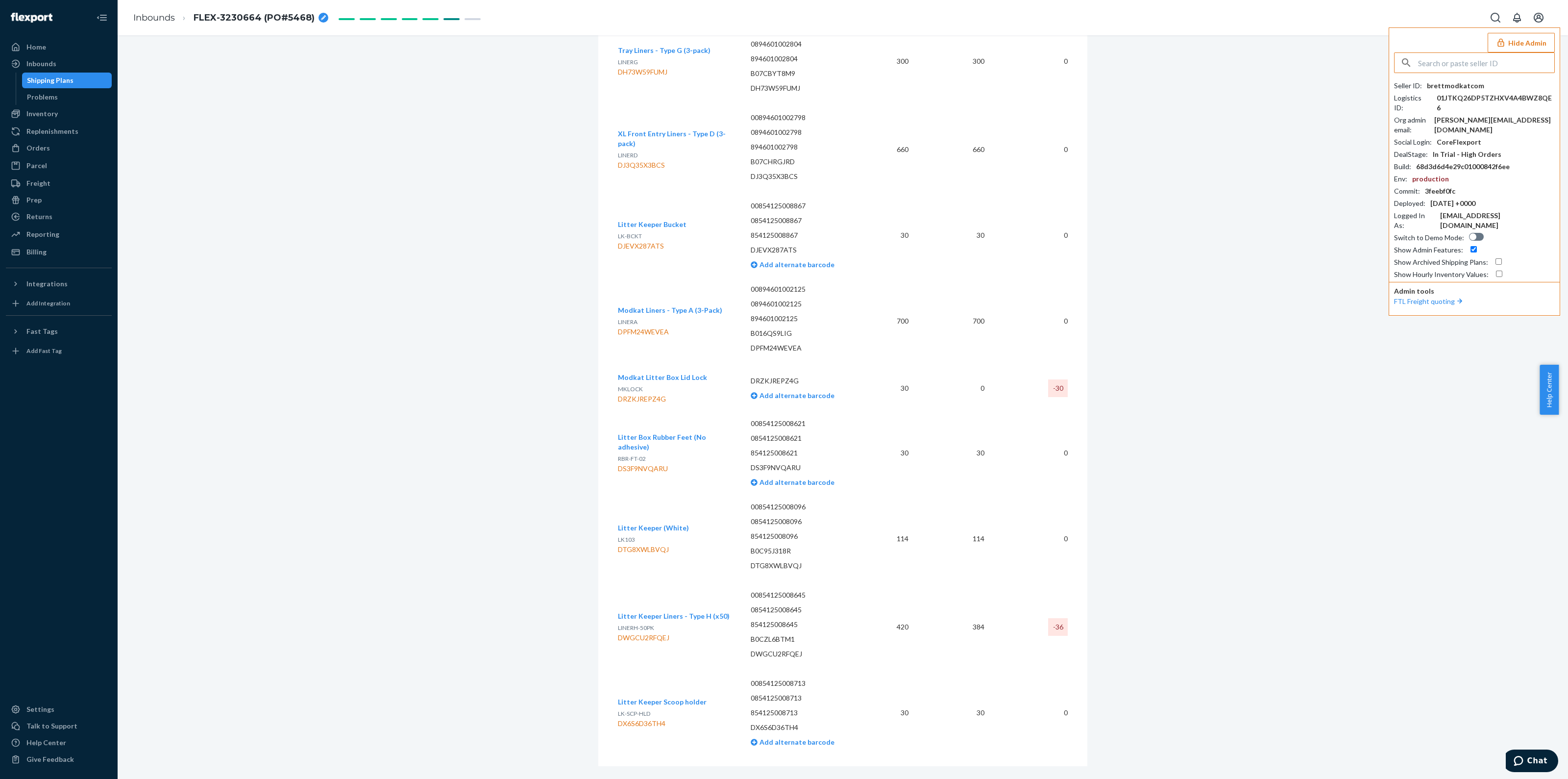
click at [1478, 79] on div "Seller ID : brettmodkatcom Logistics ID : 01JTKQ26DP5TZHXV4A4BWZ8QE6 Org admin …" at bounding box center [1474, 166] width 161 height 227
click at [1473, 83] on div "brettmodkatcom" at bounding box center [1455, 86] width 57 height 10
copy div "brettmodkatcom"
click at [646, 394] on div "DRZKJREPZ4G" at bounding box center [662, 399] width 89 height 10
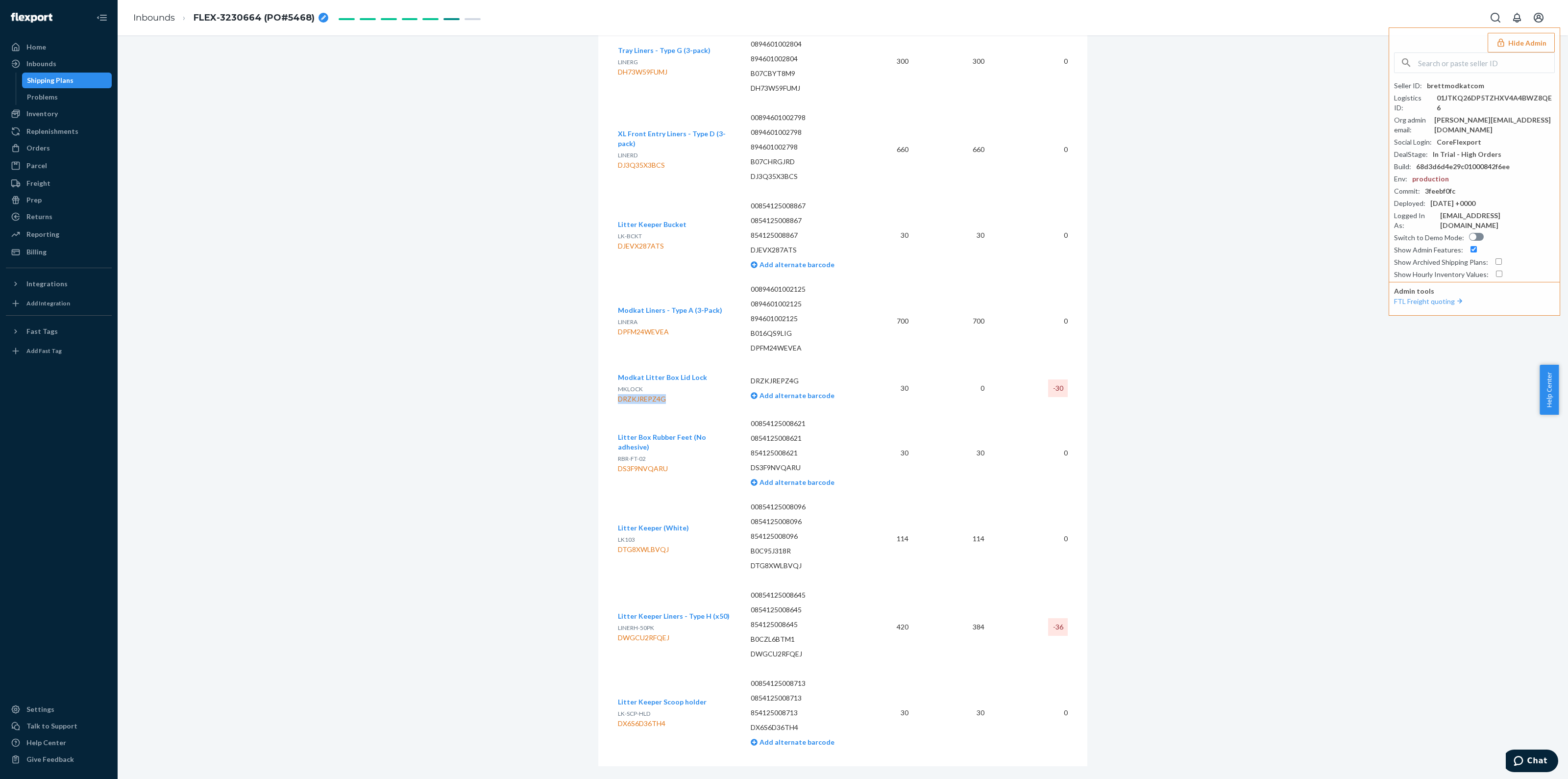
click at [646, 394] on div "DRZKJREPZ4G" at bounding box center [662, 399] width 89 height 10
copy div "DRZKJREPZ4G"
click at [652, 633] on div "DWGCU2RFQEJ" at bounding box center [674, 638] width 112 height 10
copy div "DWGCU2RFQEJ"
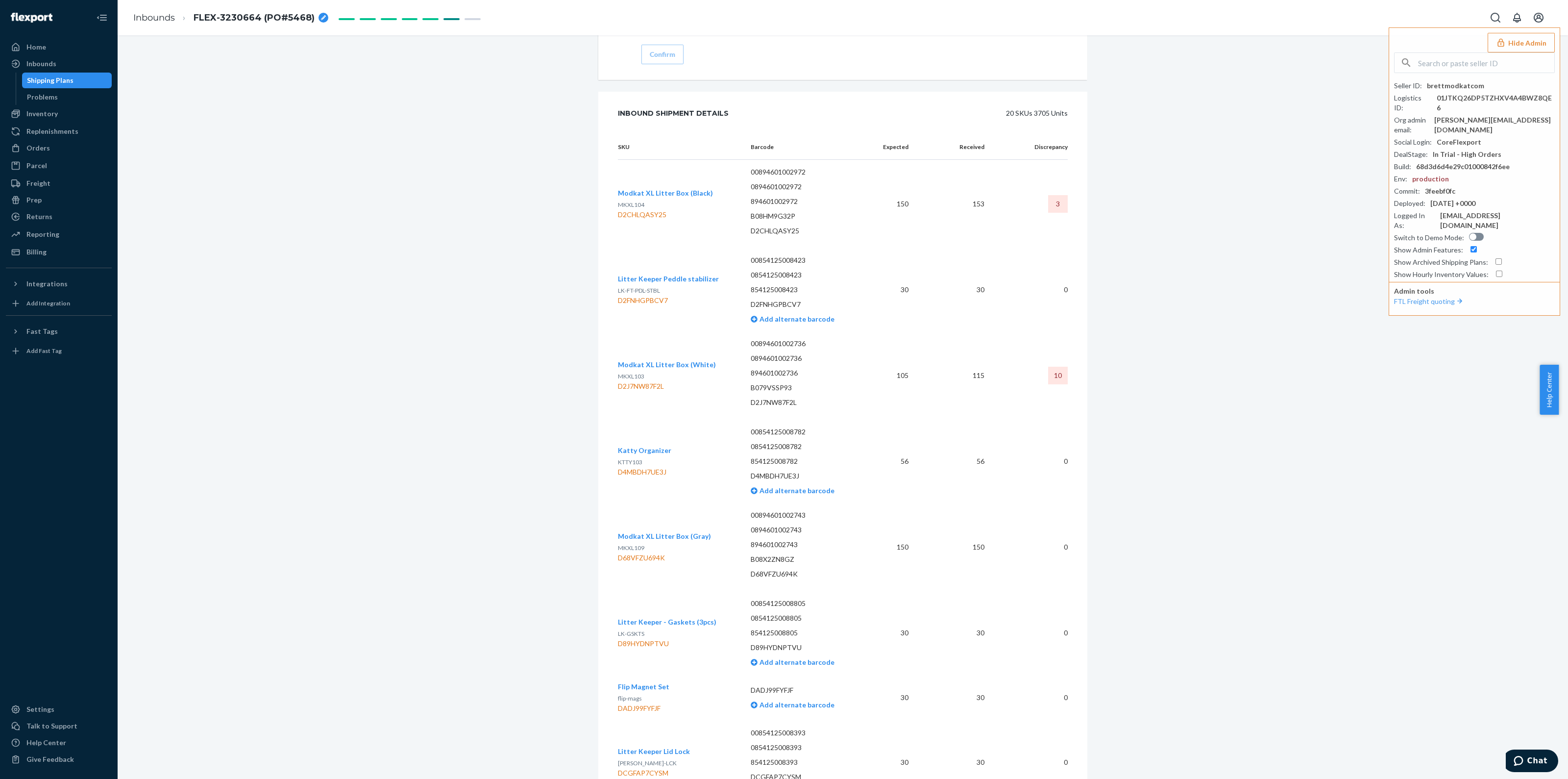
scroll to position [1839, 0]
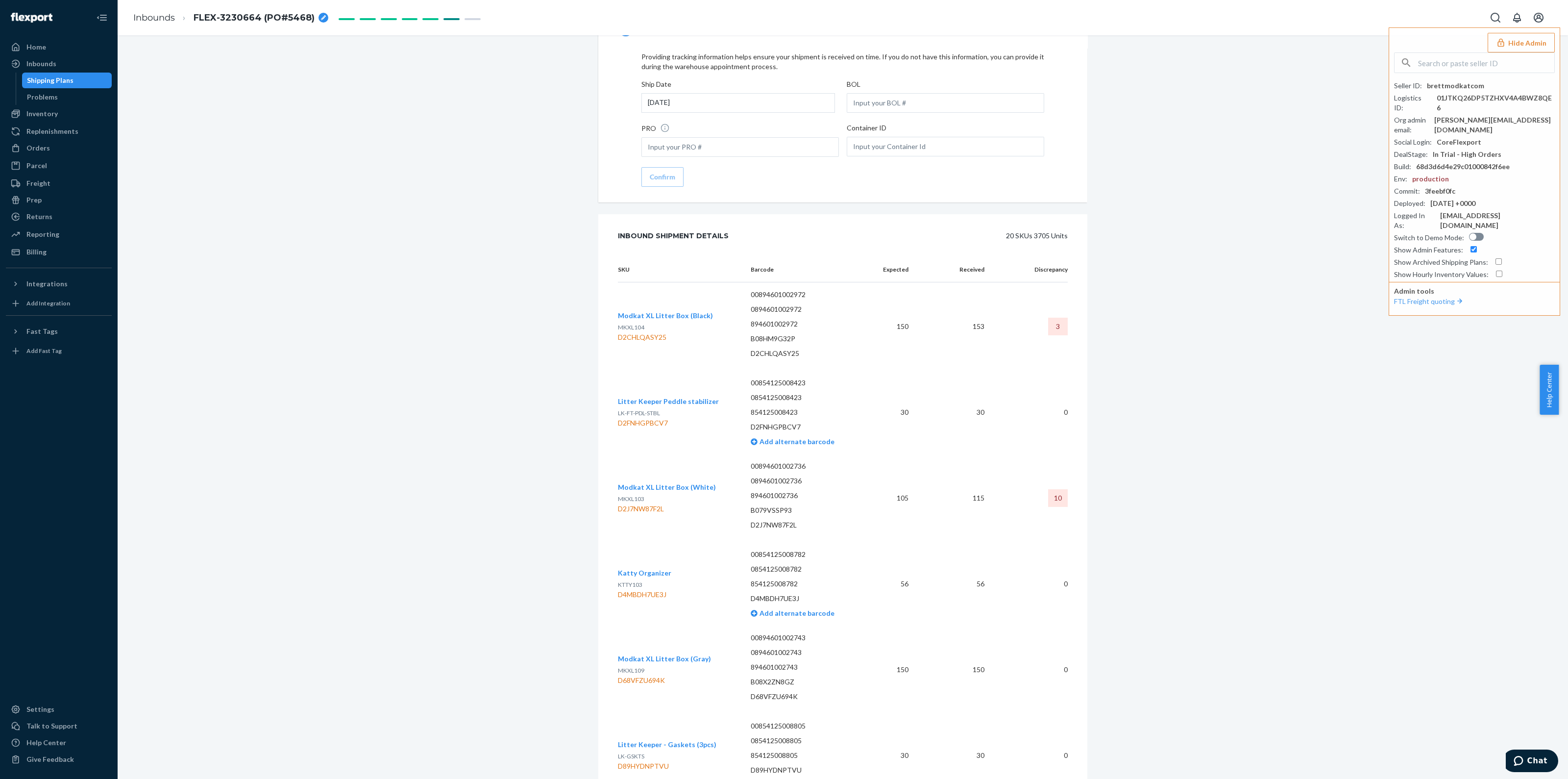
click at [652, 504] on div "D2J7NW87F2L" at bounding box center [667, 509] width 98 height 10
copy div "D2J7NW87F2L"
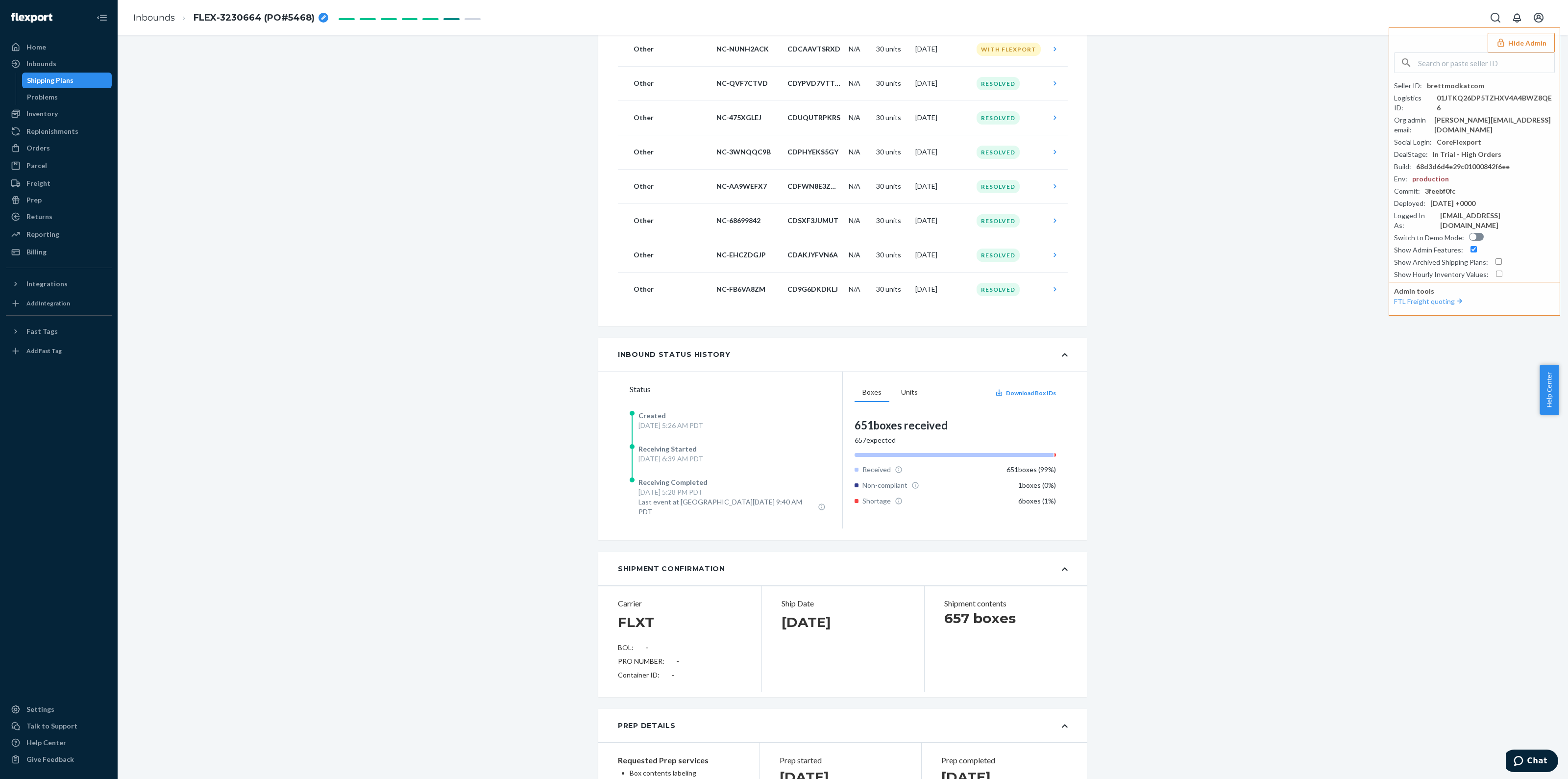
scroll to position [613, 0]
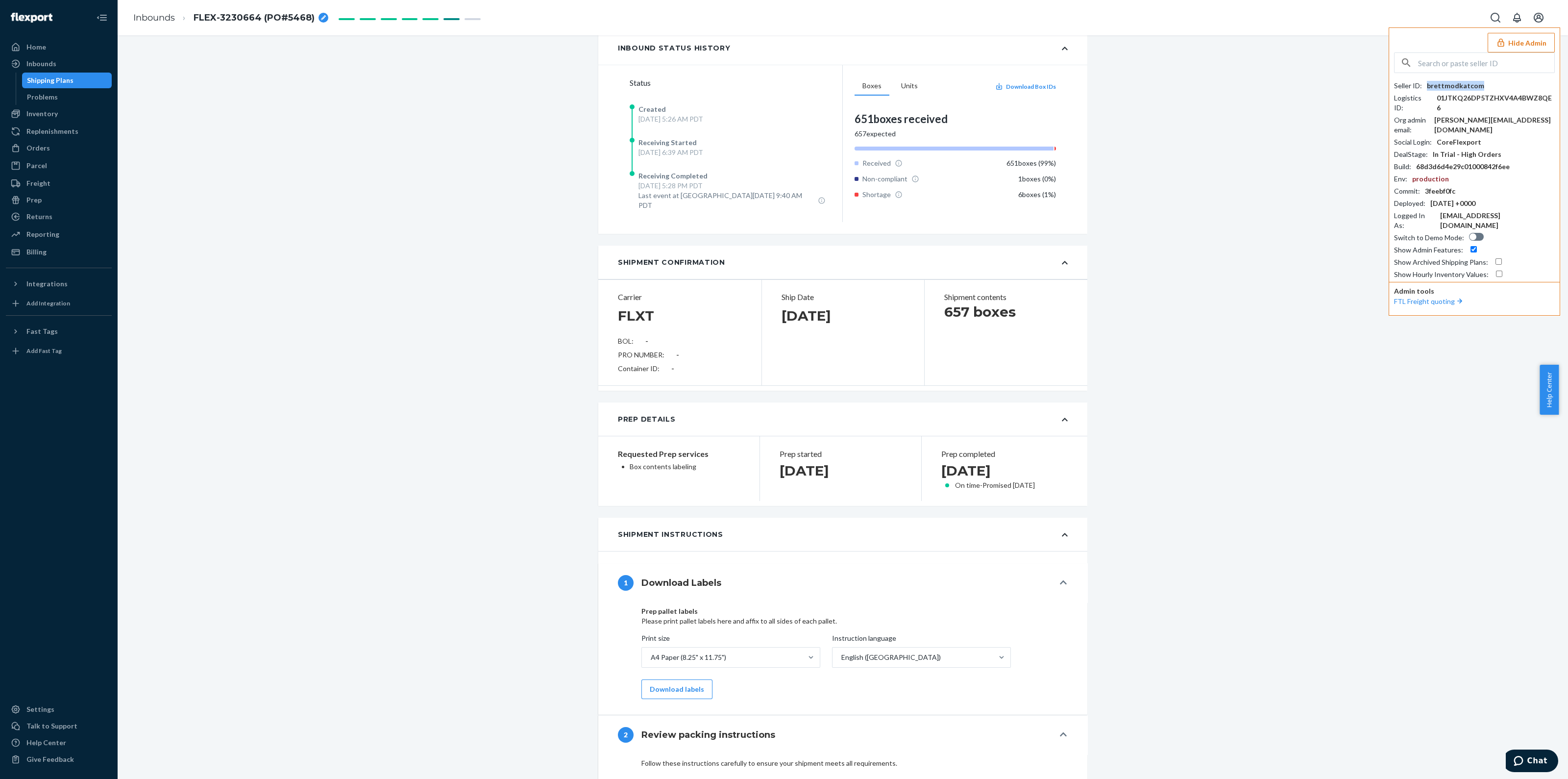
click at [1467, 85] on div "brettmodkatcom" at bounding box center [1455, 86] width 57 height 10
copy div "brettmodkatcom"
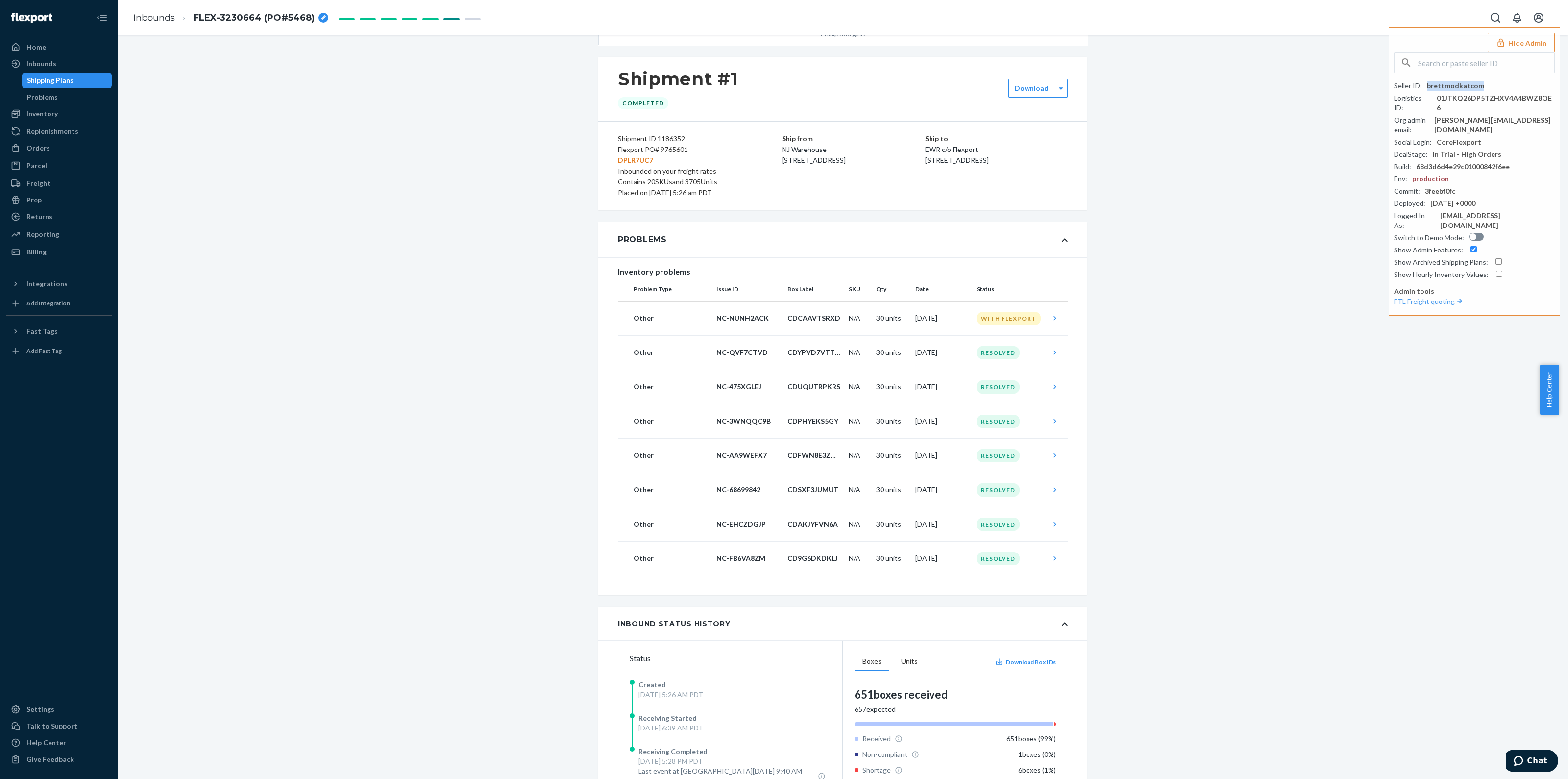
scroll to position [0, 0]
